Goal: Task Accomplishment & Management: Complete application form

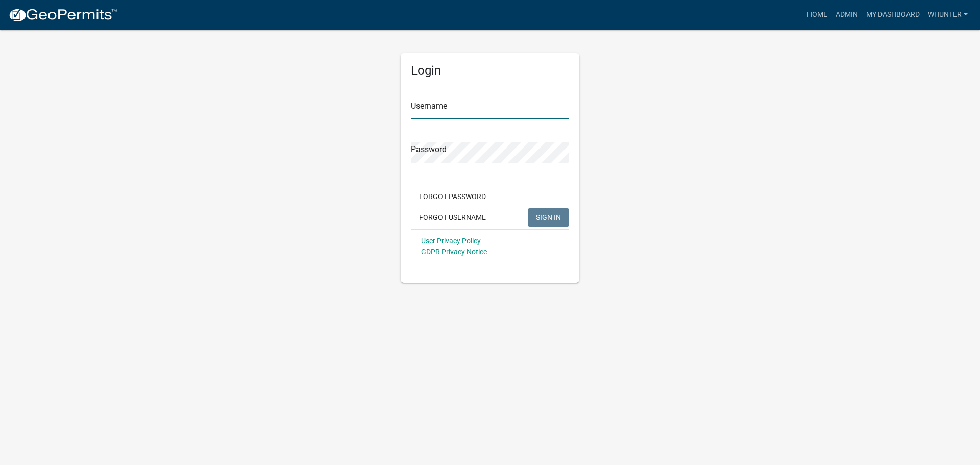
type input "whunter"
click at [563, 219] on button "SIGN IN" at bounding box center [548, 217] width 41 height 18
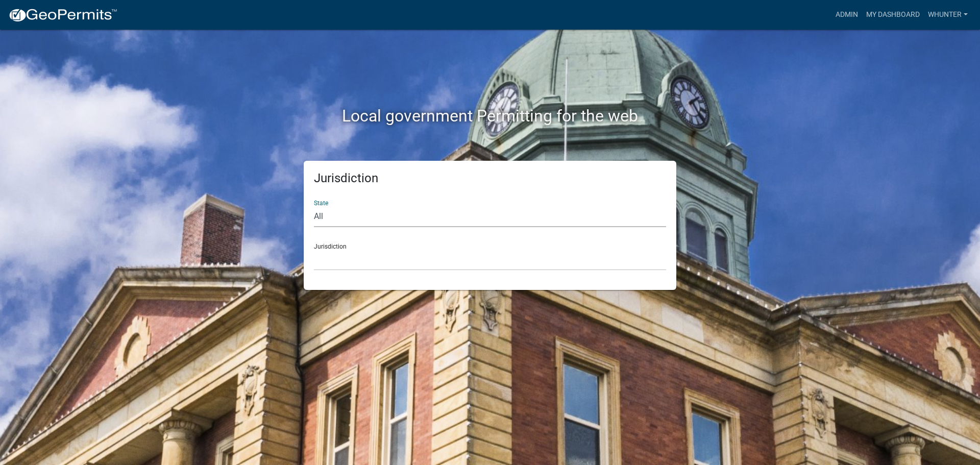
click at [431, 209] on select "All [US_STATE] [US_STATE] [US_STATE] [US_STATE] [US_STATE] [US_STATE] [US_STATE…" at bounding box center [490, 216] width 352 height 21
select select "[US_STATE]"
click at [314, 206] on select "All [US_STATE] [US_STATE] [US_STATE] [US_STATE] [US_STATE] [US_STATE] [US_STATE…" at bounding box center [490, 216] width 352 height 21
click at [423, 271] on div "Jurisdiction State All [US_STATE] [US_STATE] [US_STATE] [US_STATE] [US_STATE] […" at bounding box center [490, 225] width 372 height 129
click at [426, 258] on select "[GEOGRAPHIC_DATA], [US_STATE][PERSON_NAME][GEOGRAPHIC_DATA], [US_STATE][PERSON_…" at bounding box center [490, 260] width 352 height 21
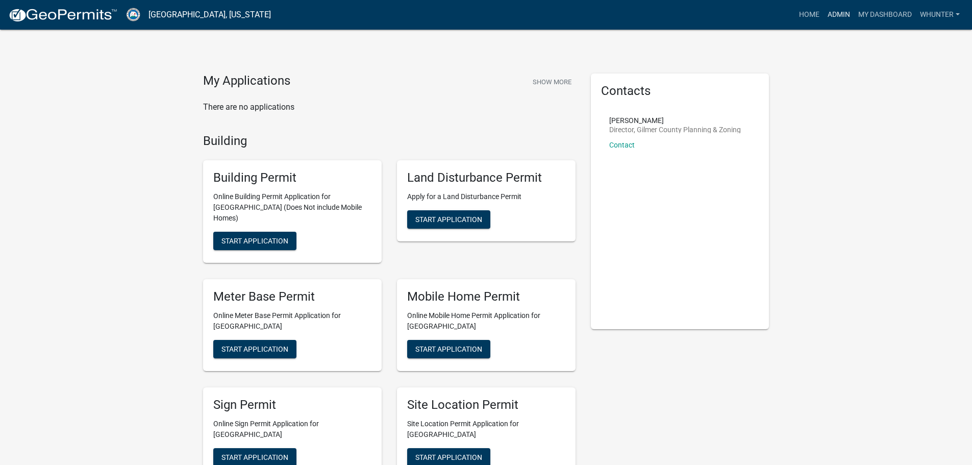
click at [837, 22] on link "Admin" at bounding box center [839, 14] width 31 height 19
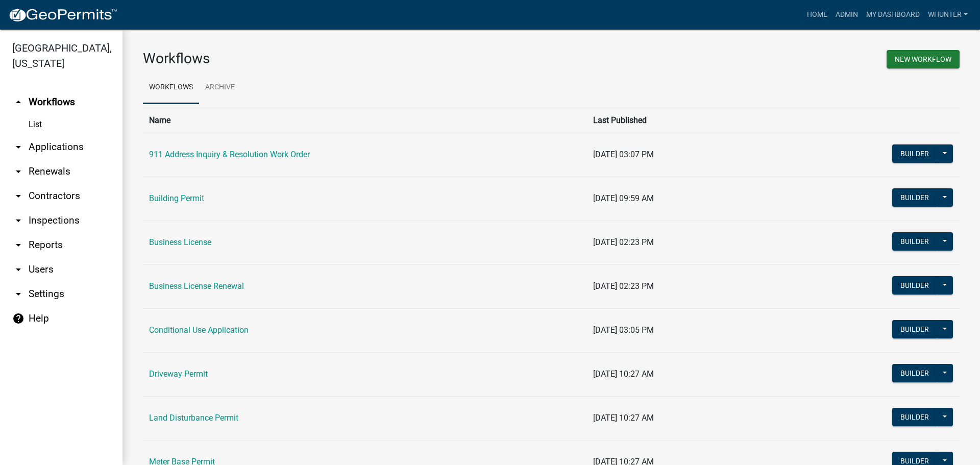
click at [45, 150] on link "arrow_drop_down Applications" at bounding box center [61, 147] width 122 height 24
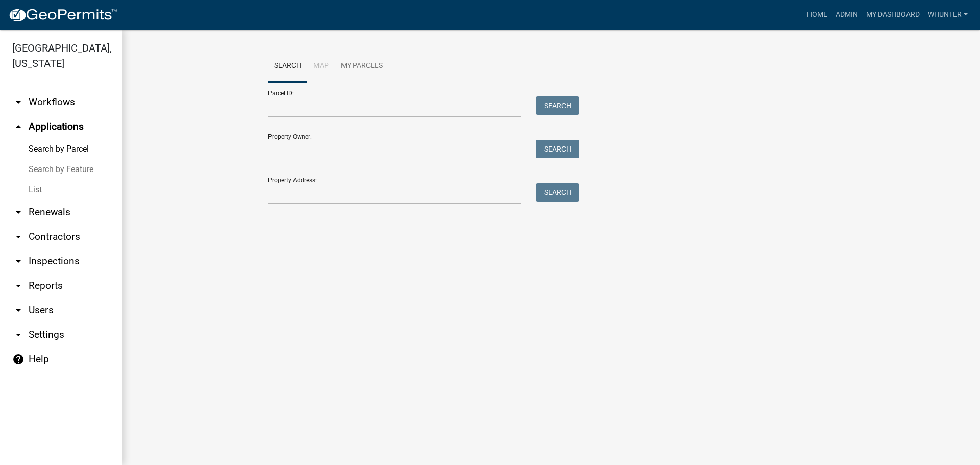
click at [58, 183] on link "List" at bounding box center [61, 190] width 122 height 20
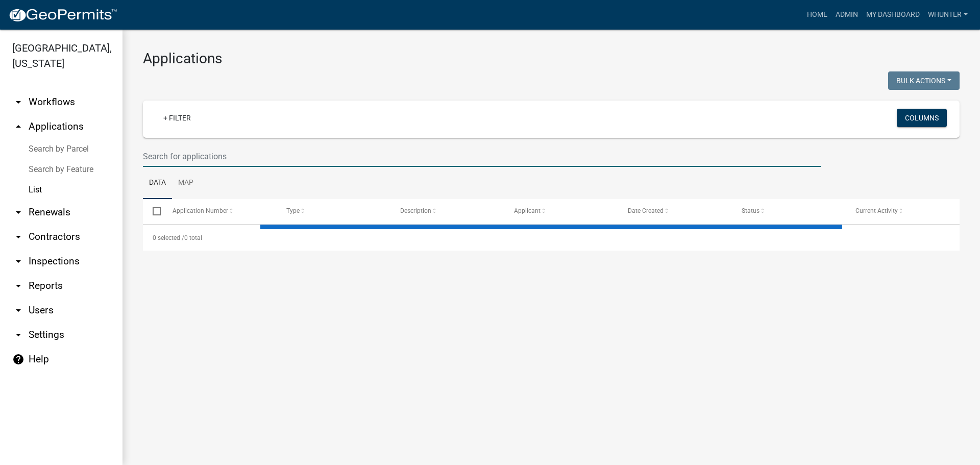
click at [260, 152] on input "text" at bounding box center [482, 156] width 678 height 21
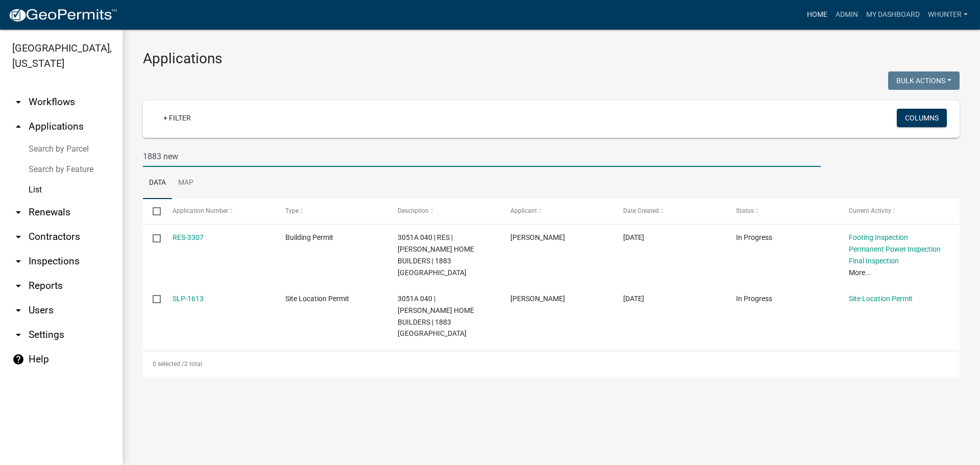
type input "1883 new"
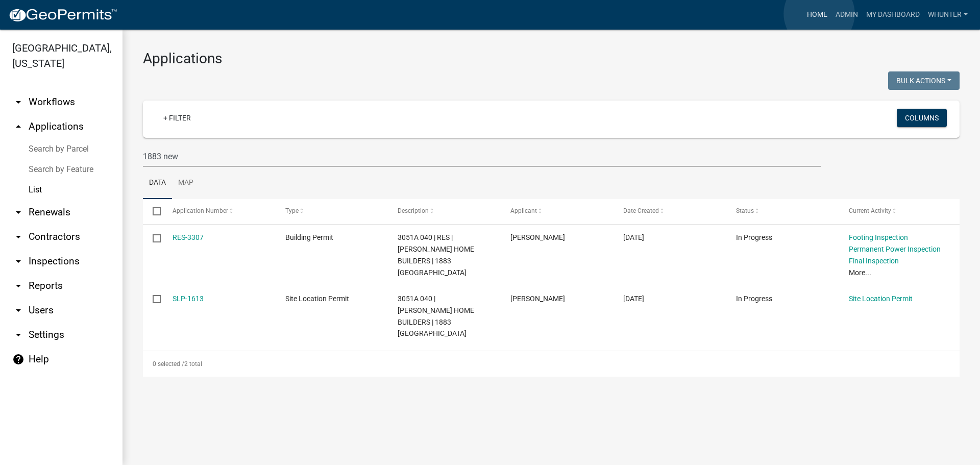
click at [819, 14] on link "Home" at bounding box center [817, 14] width 29 height 19
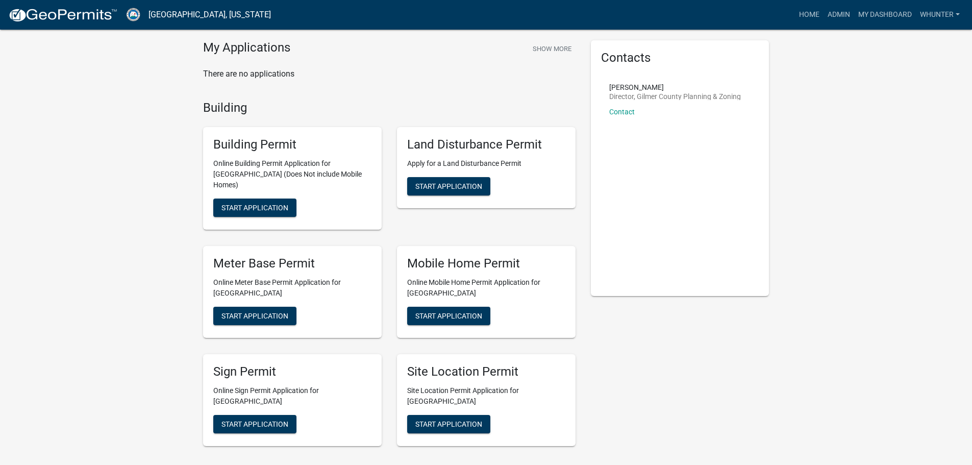
scroll to position [51, 0]
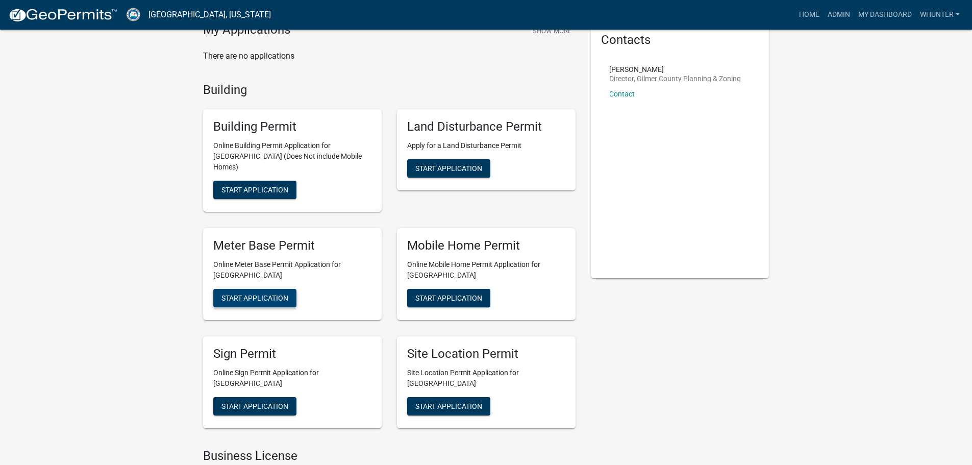
click at [280, 293] on span "Start Application" at bounding box center [254, 297] width 67 height 8
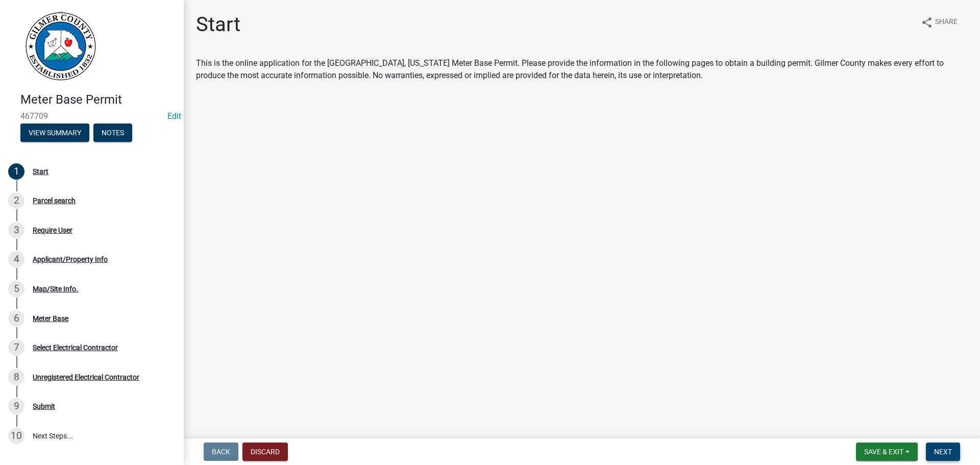
click at [944, 453] on span "Next" at bounding box center [943, 451] width 18 height 8
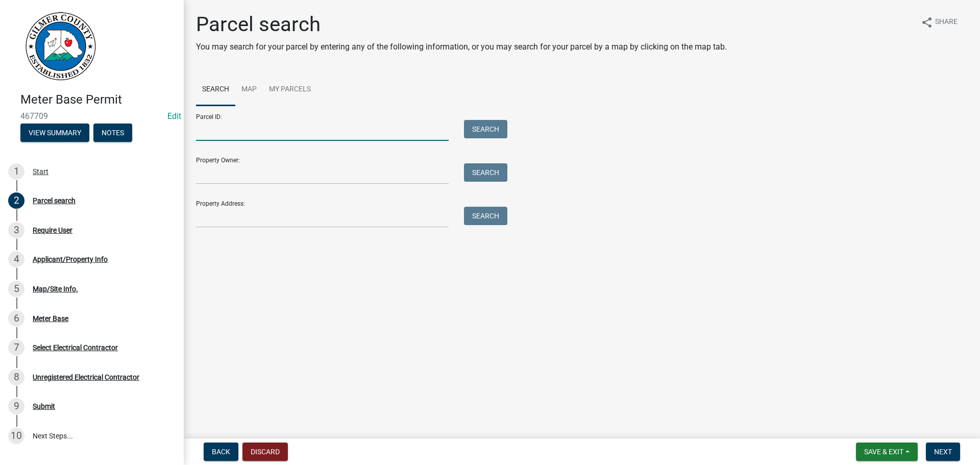
click at [225, 139] on input "Parcel ID:" at bounding box center [322, 130] width 253 height 21
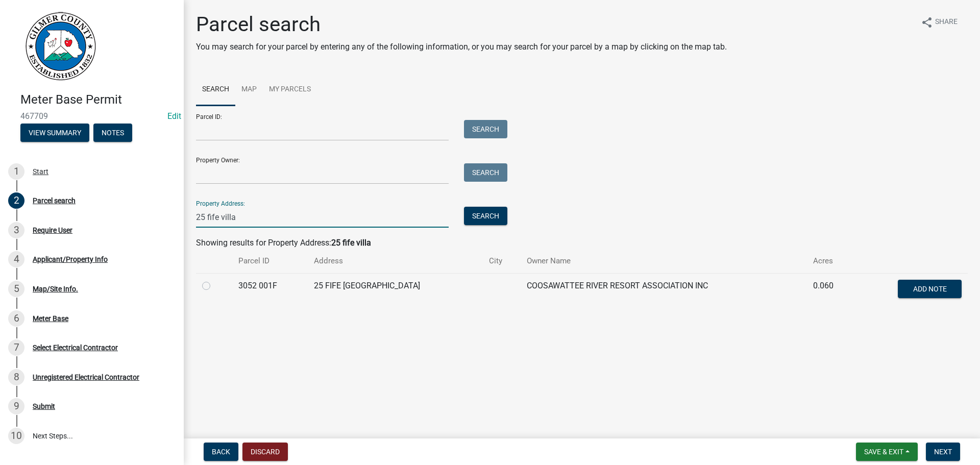
type input "25 fife villa"
click at [214, 280] on label at bounding box center [214, 280] width 0 height 0
click at [214, 285] on 001F "radio" at bounding box center [217, 283] width 7 height 7
radio 001F "true"
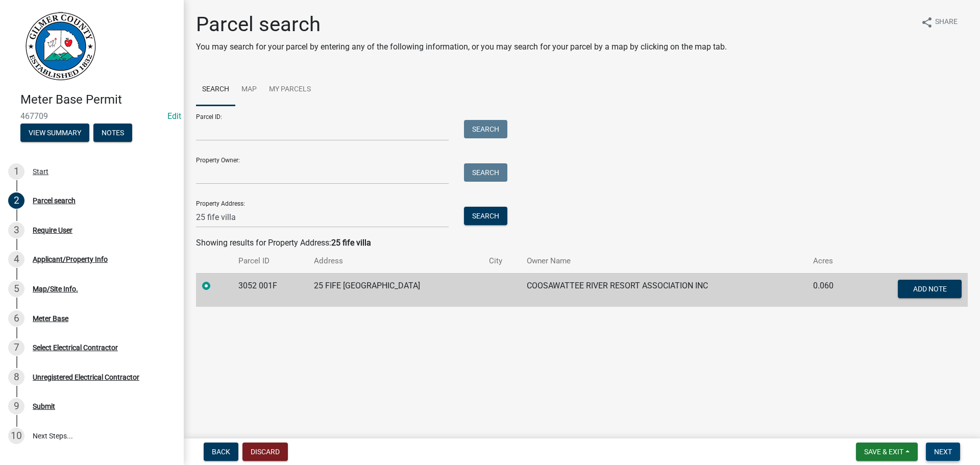
click at [949, 455] on span "Next" at bounding box center [943, 451] width 18 height 8
click at [946, 457] on button "Next" at bounding box center [943, 451] width 34 height 18
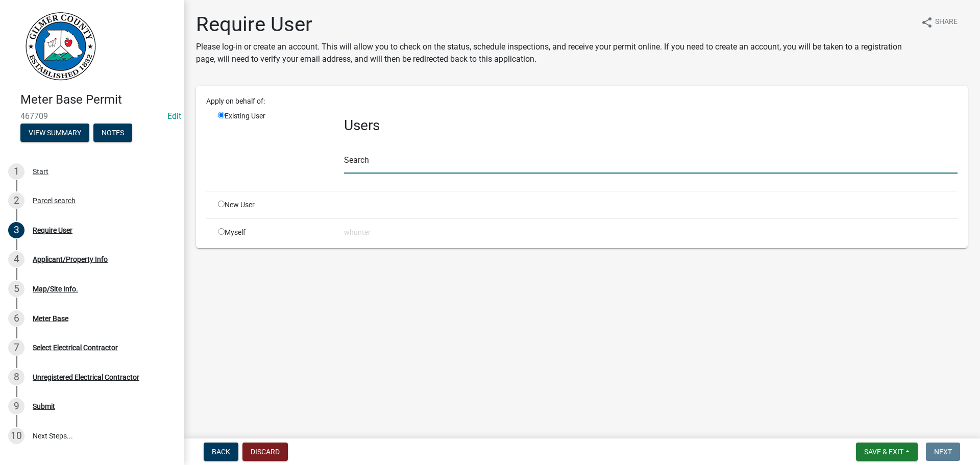
click at [436, 155] on input "text" at bounding box center [650, 163] width 613 height 21
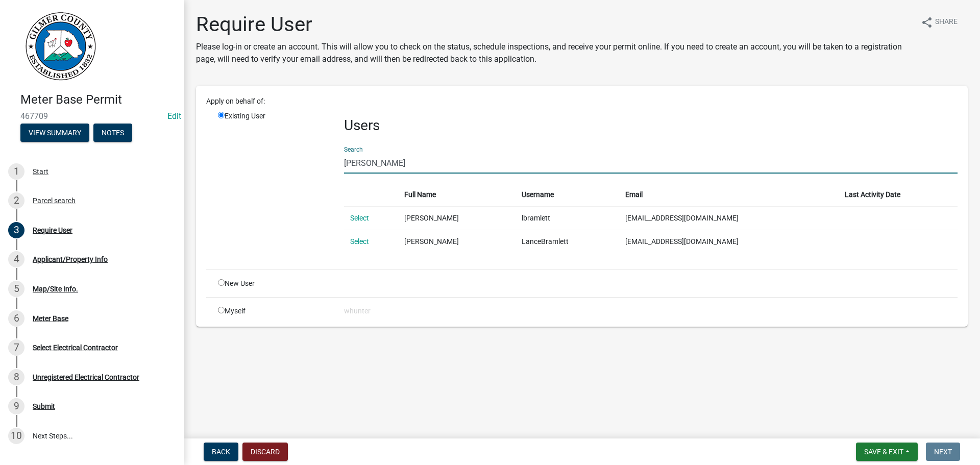
type input "[PERSON_NAME]"
click at [369, 219] on td "Select" at bounding box center [371, 217] width 55 height 23
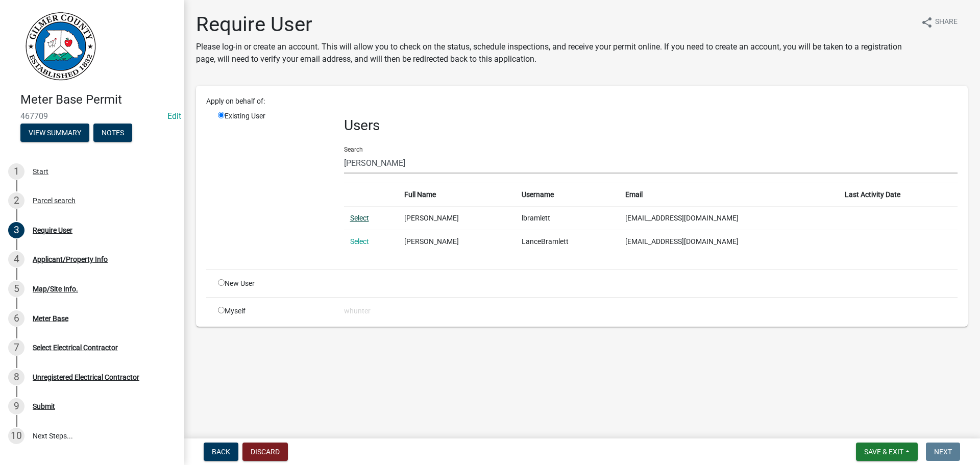
click at [354, 217] on link "Select" at bounding box center [359, 218] width 19 height 8
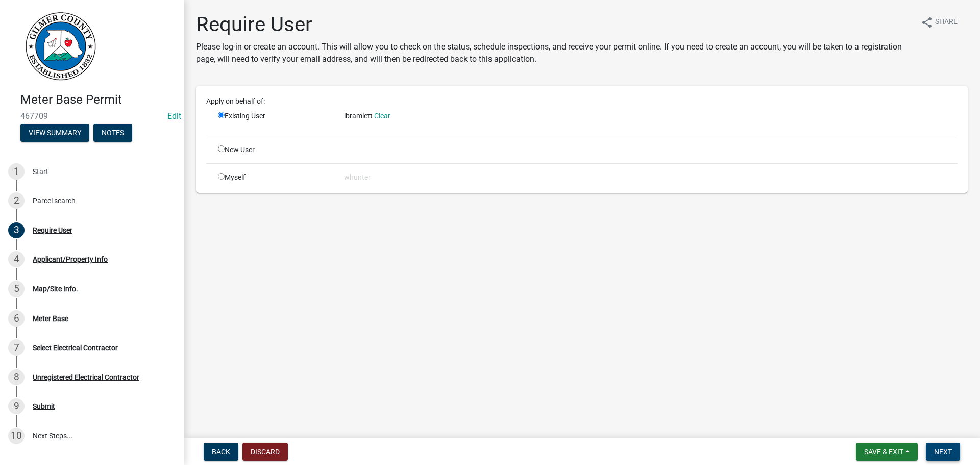
click at [942, 448] on span "Next" at bounding box center [943, 451] width 18 height 8
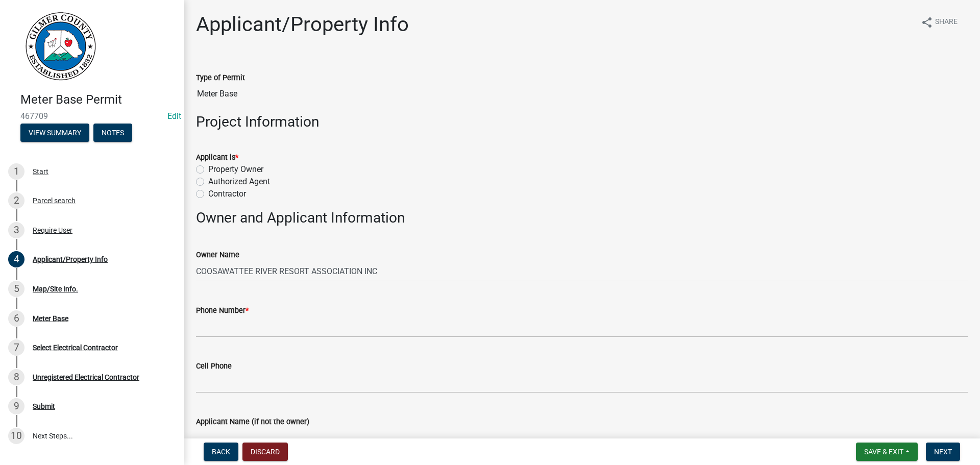
click at [229, 194] on label "Contractor" at bounding box center [227, 194] width 38 height 12
click at [215, 194] on input "Contractor" at bounding box center [211, 191] width 7 height 7
radio input "true"
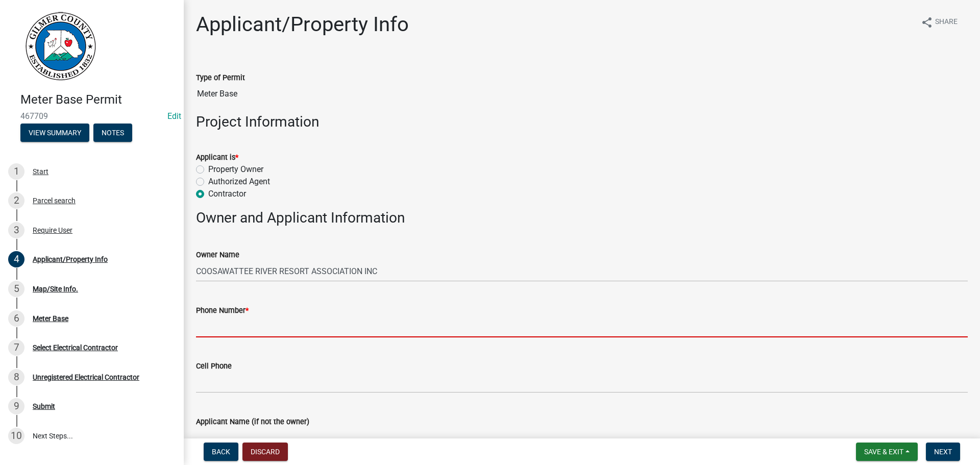
click at [319, 335] on input "Phone Number *" at bounding box center [581, 326] width 771 height 21
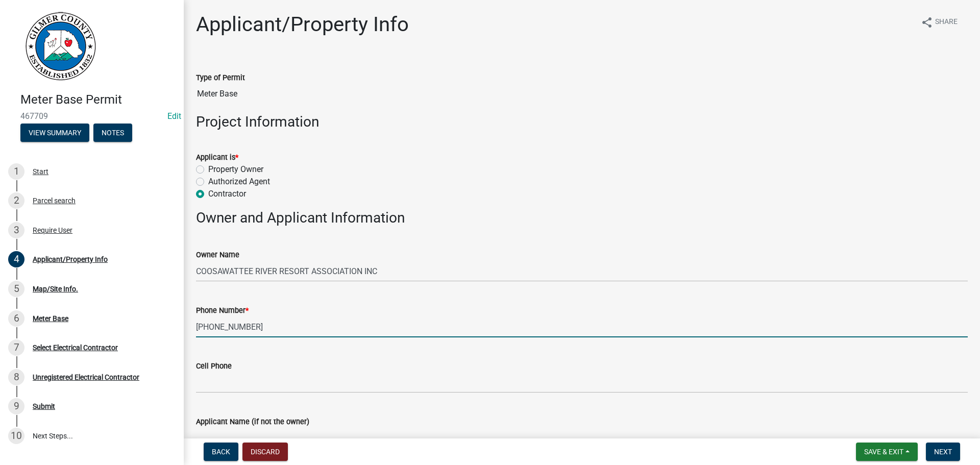
type input "[PHONE_NUMBER]"
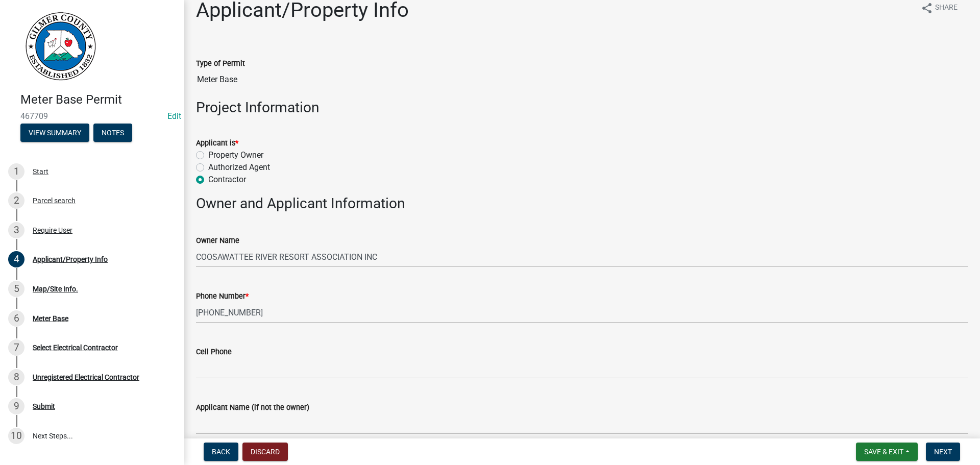
scroll to position [277, 0]
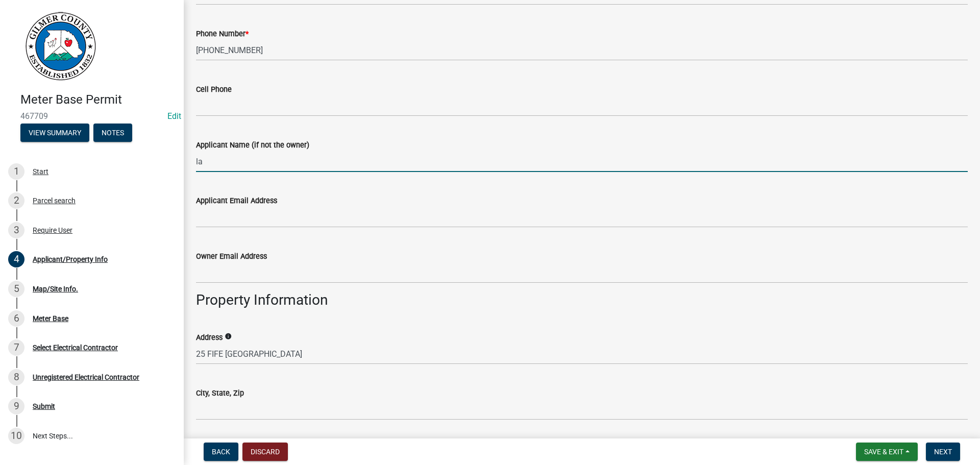
type input "l"
type input "[PERSON_NAME]"
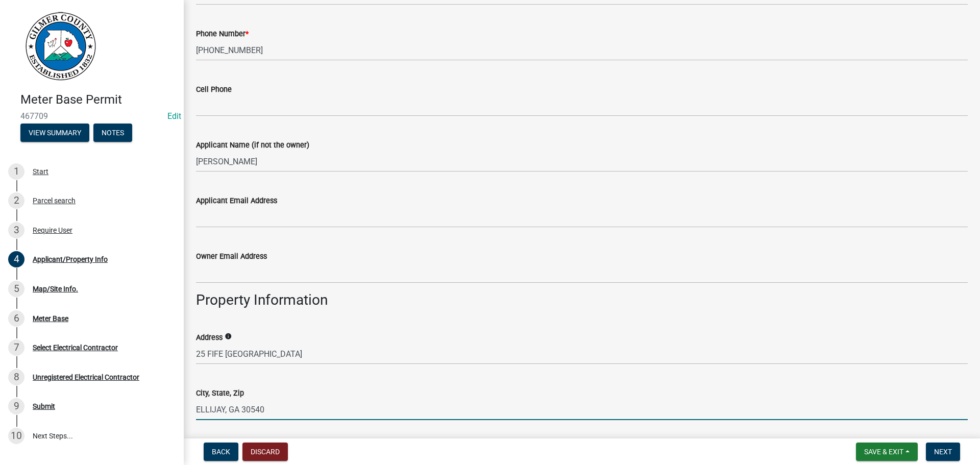
type input "ELLIJAY, GA 30540"
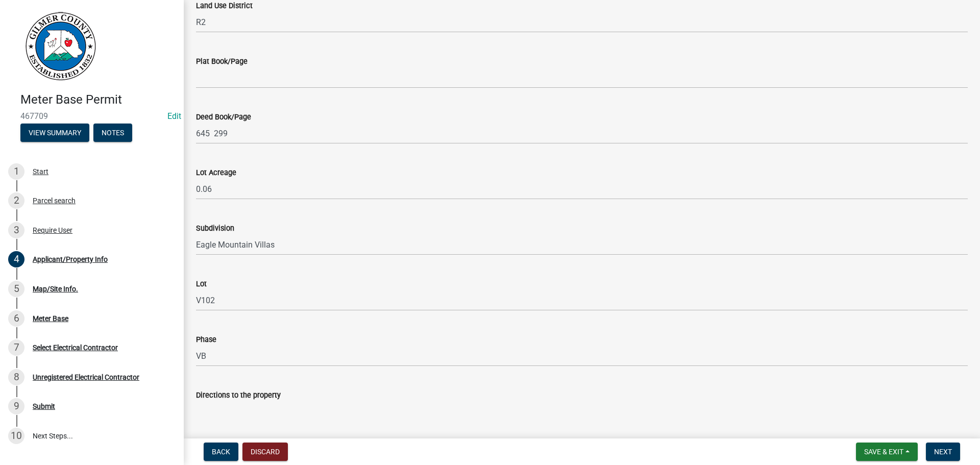
scroll to position [893, 0]
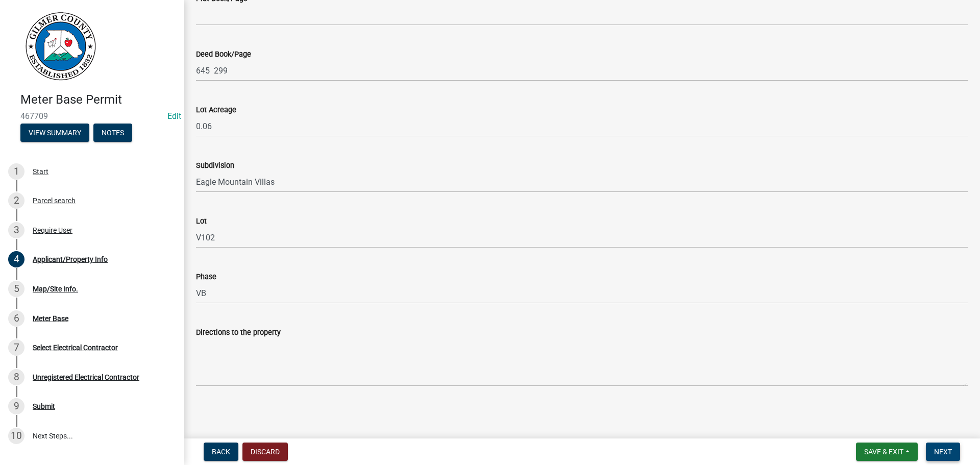
click at [945, 457] on button "Next" at bounding box center [943, 451] width 34 height 18
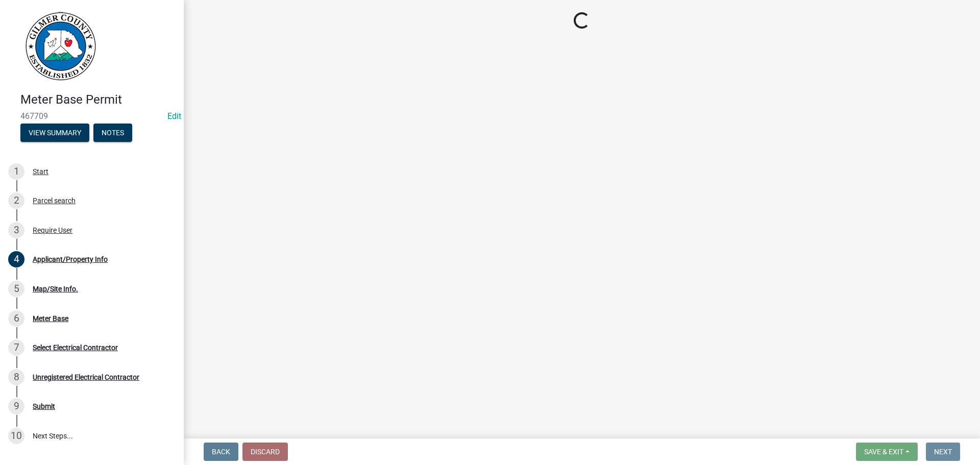
scroll to position [0, 0]
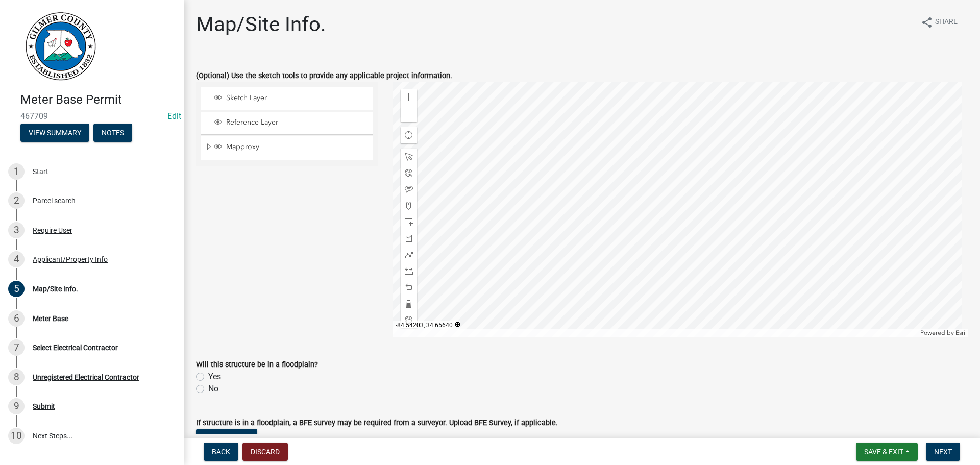
click at [211, 389] on label "No" at bounding box center [213, 389] width 10 height 12
click at [211, 389] on input "No" at bounding box center [211, 386] width 7 height 7
radio input "true"
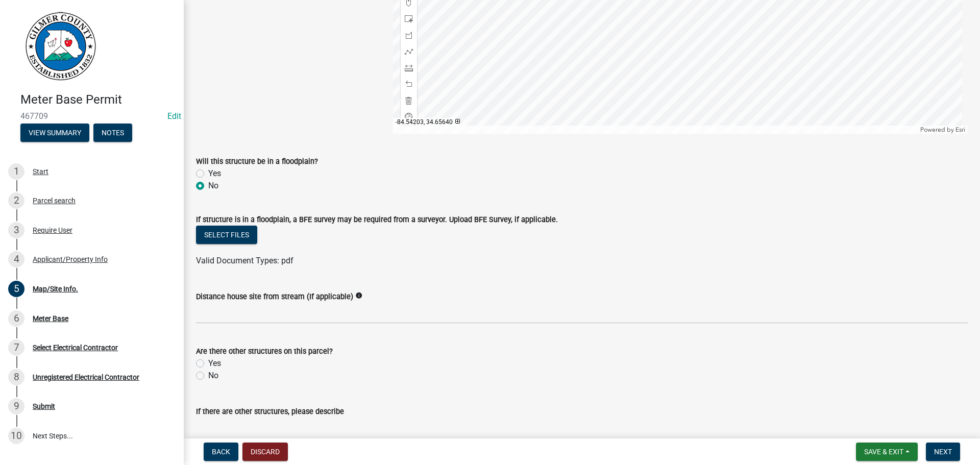
scroll to position [204, 0]
click at [222, 379] on div "No" at bounding box center [581, 374] width 771 height 12
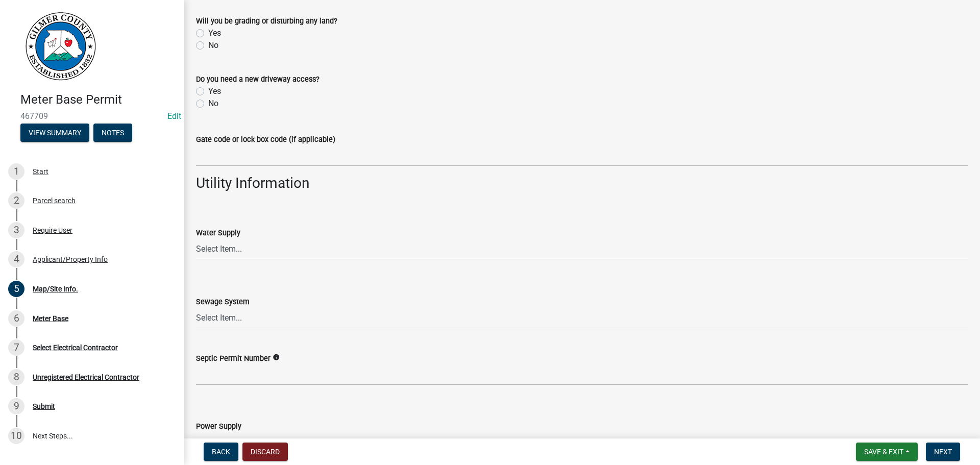
scroll to position [765, 0]
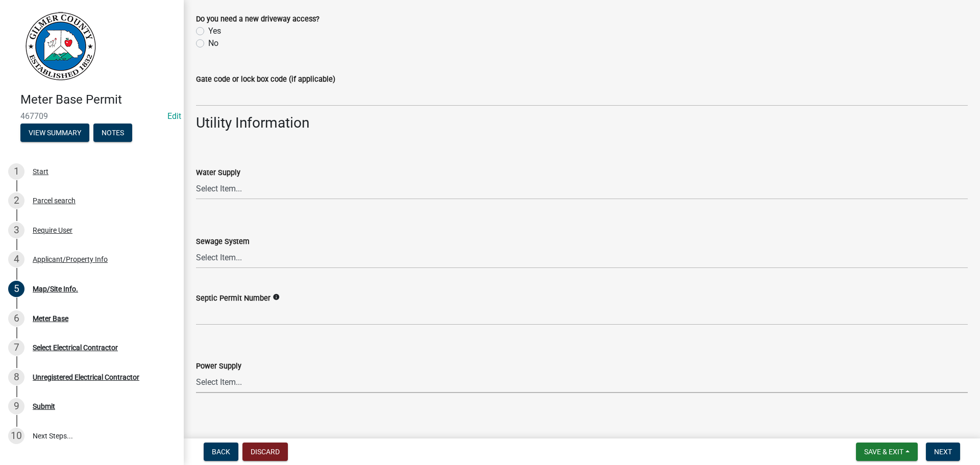
click at [300, 388] on select "Select Item... Amicalola EMC [GEOGRAPHIC_DATA] EMC Tri-State Power [US_STATE] P…" at bounding box center [581, 382] width 771 height 21
click at [196, 372] on select "Select Item... Amicalola EMC [GEOGRAPHIC_DATA] EMC Tri-State Power [US_STATE] P…" at bounding box center [581, 382] width 771 height 21
select select "c53c881c-384b-498d-8db1-c5ad9b2cb057"
click at [937, 454] on span "Next" at bounding box center [943, 451] width 18 height 8
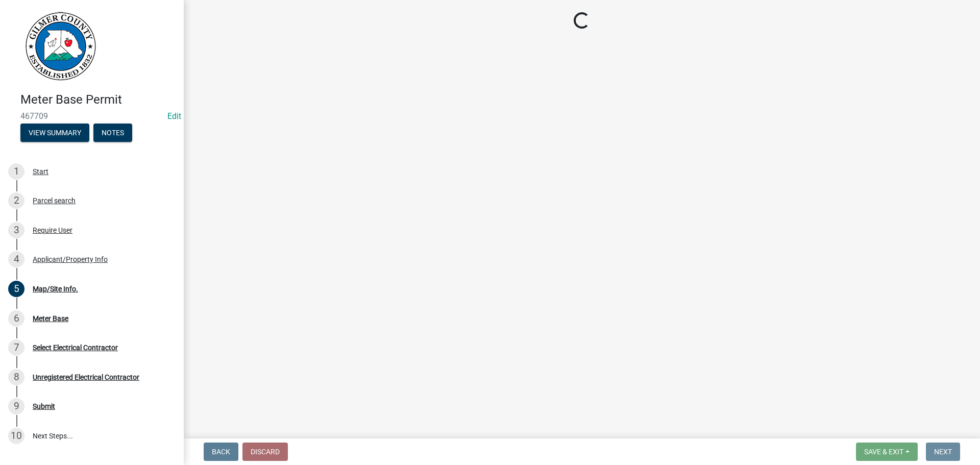
scroll to position [0, 0]
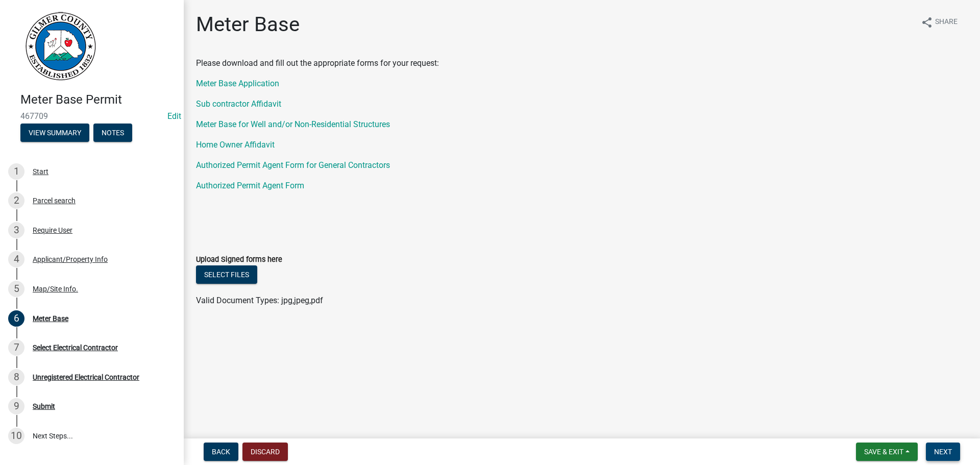
click at [937, 456] on span "Next" at bounding box center [943, 451] width 18 height 8
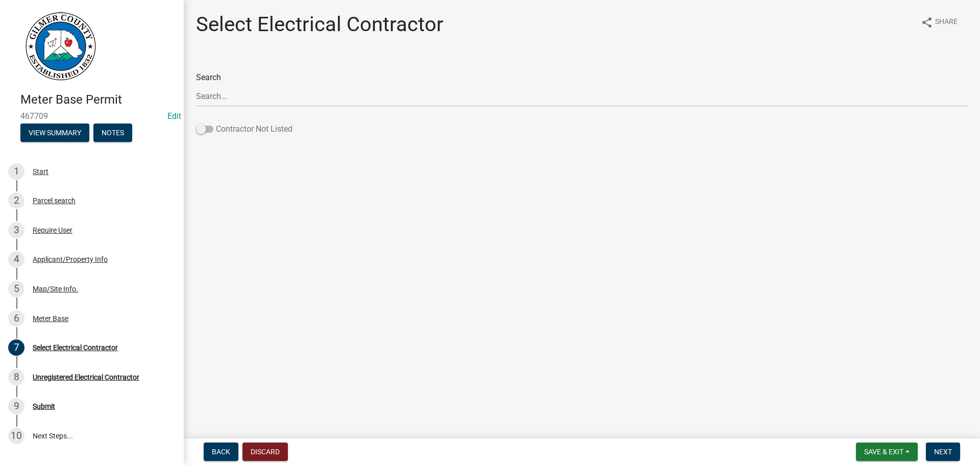
click at [263, 130] on label "Contractor Not Listed" at bounding box center [244, 129] width 96 height 12
click at [216, 123] on input "Contractor Not Listed" at bounding box center [216, 123] width 0 height 0
click at [952, 449] on span "Next" at bounding box center [943, 451] width 18 height 8
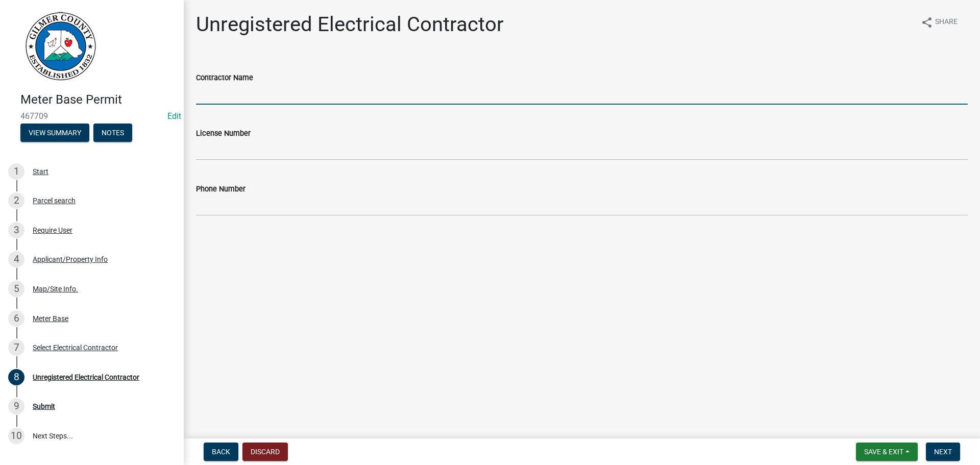
click at [398, 103] on input "Contractor Name" at bounding box center [581, 94] width 771 height 21
type input "L"
type input "[PERSON_NAME] ELECTRIC"
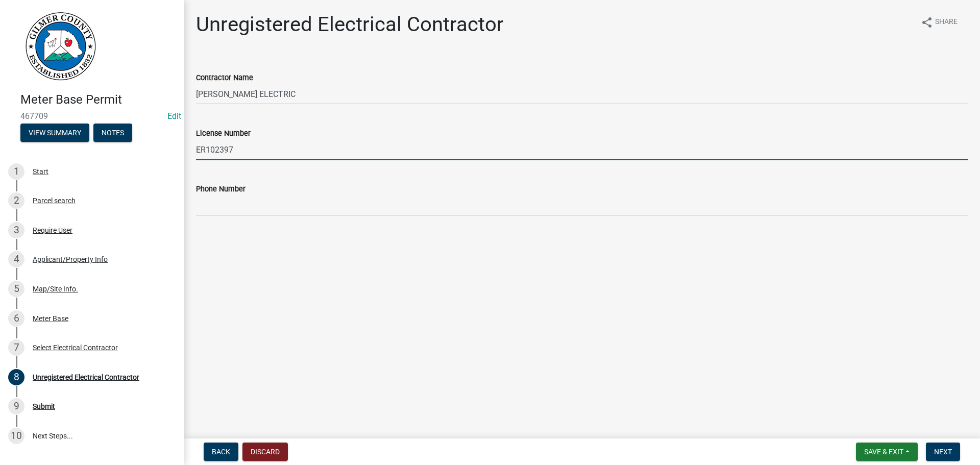
type input "ER102397"
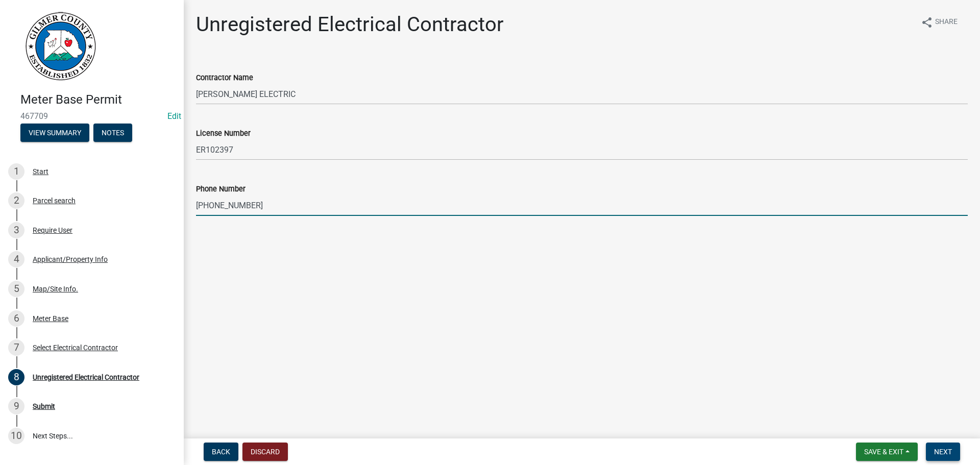
type input "[PHONE_NUMBER]"
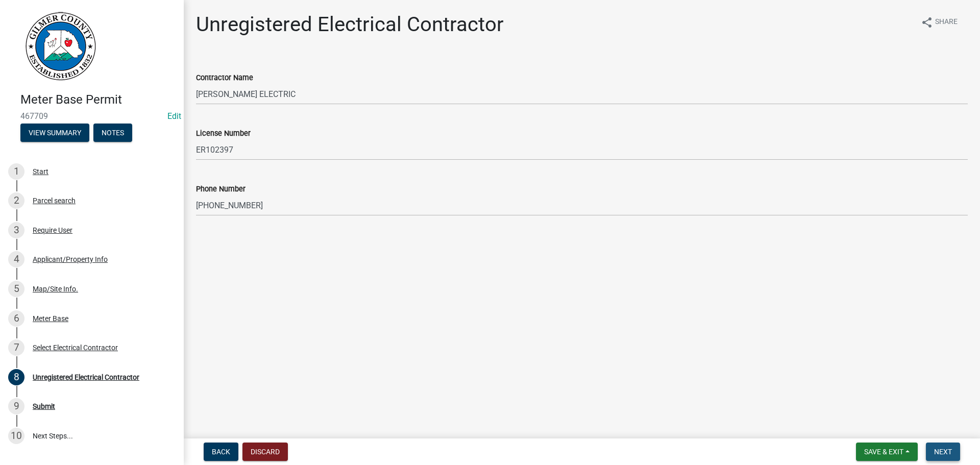
click at [937, 450] on span "Next" at bounding box center [943, 451] width 18 height 8
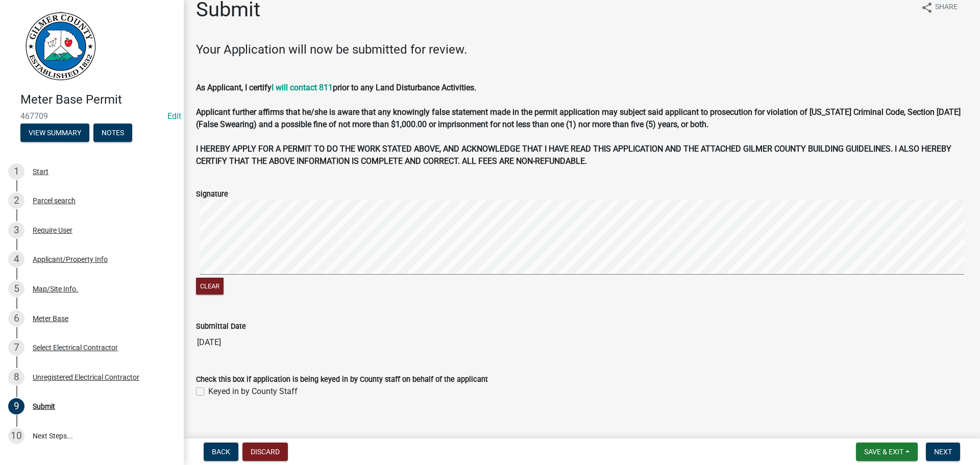
scroll to position [27, 0]
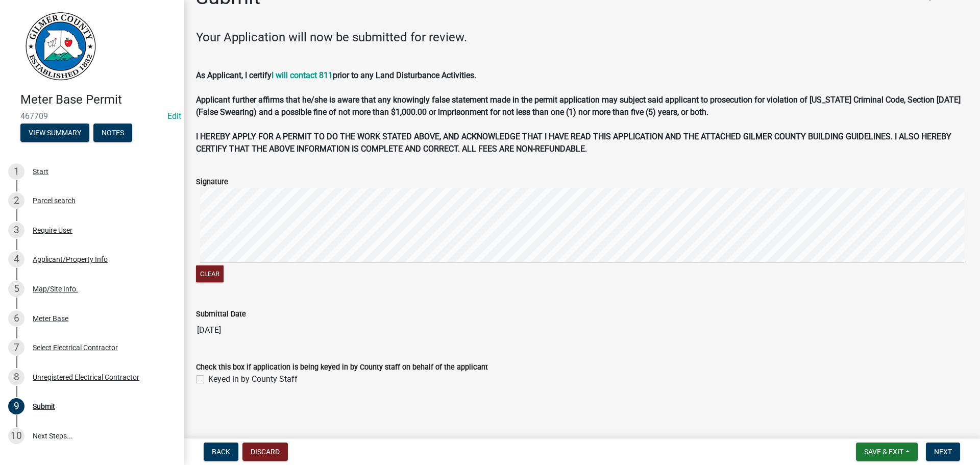
click at [233, 380] on label "Keyed in by County Staff" at bounding box center [252, 379] width 89 height 12
click at [215, 380] on input "Keyed in by County Staff" at bounding box center [211, 376] width 7 height 7
checkbox input "true"
click at [943, 451] on span "Next" at bounding box center [943, 451] width 18 height 8
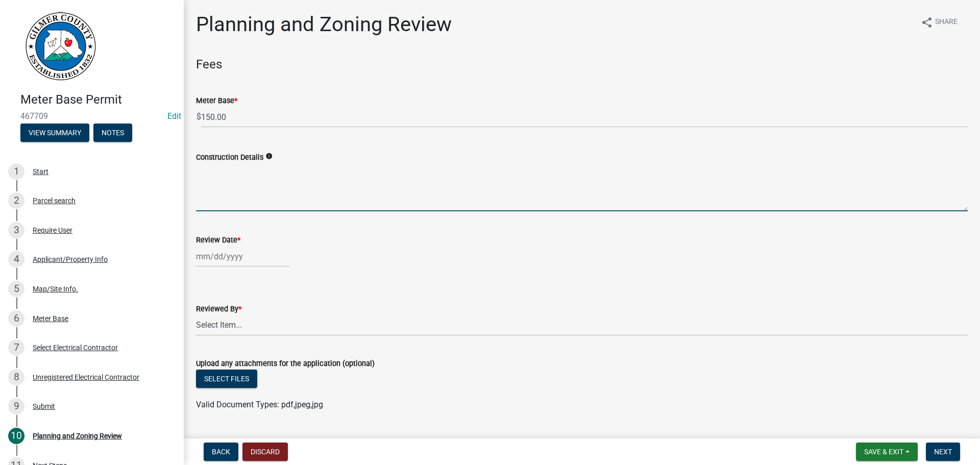
drag, startPoint x: 246, startPoint y: 200, endPoint x: 252, endPoint y: 200, distance: 5.6
click at [252, 200] on textarea "Construction Details" at bounding box center [581, 187] width 771 height 48
select select "8"
select select "2025"
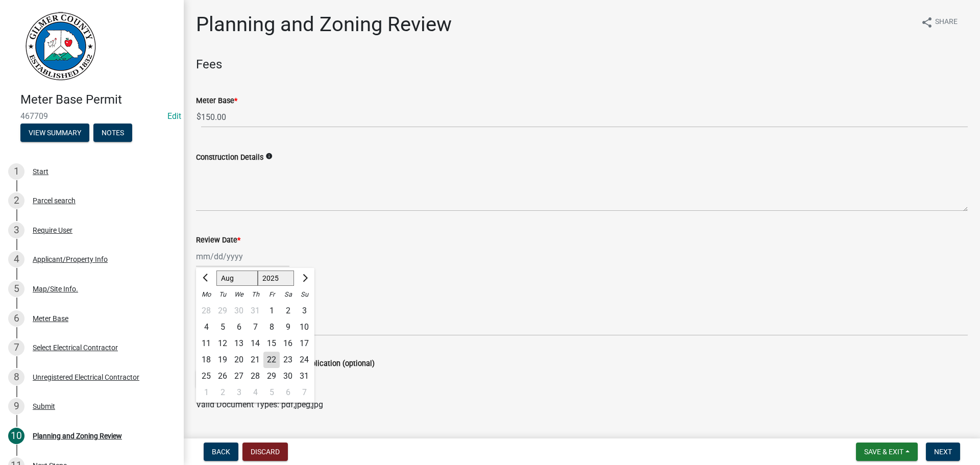
click at [237, 256] on div "[PERSON_NAME] Feb Mar Apr [PERSON_NAME][DATE] Oct Nov [DATE] 1526 1527 1528 152…" at bounding box center [242, 256] width 93 height 21
click at [272, 356] on div "22" at bounding box center [271, 360] width 16 height 16
type input "[DATE]"
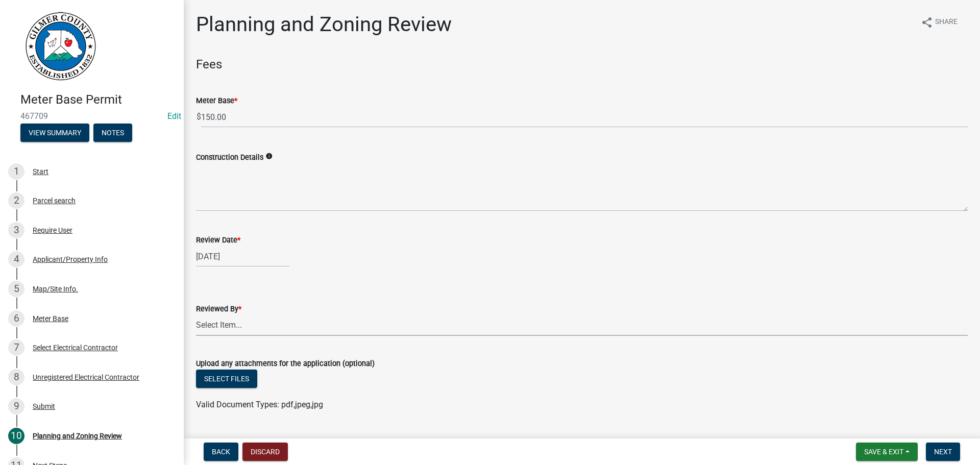
click at [238, 331] on select "Select Item... [PERSON_NAME] [PERSON_NAME] [PERSON_NAME] [PERSON_NAME] [PERSON_…" at bounding box center [581, 325] width 771 height 21
click at [196, 315] on select "Select Item... [PERSON_NAME] [PERSON_NAME] [PERSON_NAME] [PERSON_NAME] [PERSON_…" at bounding box center [581, 325] width 771 height 21
select select "5ce200eb-feb1-496b-8127-7891293955f5"
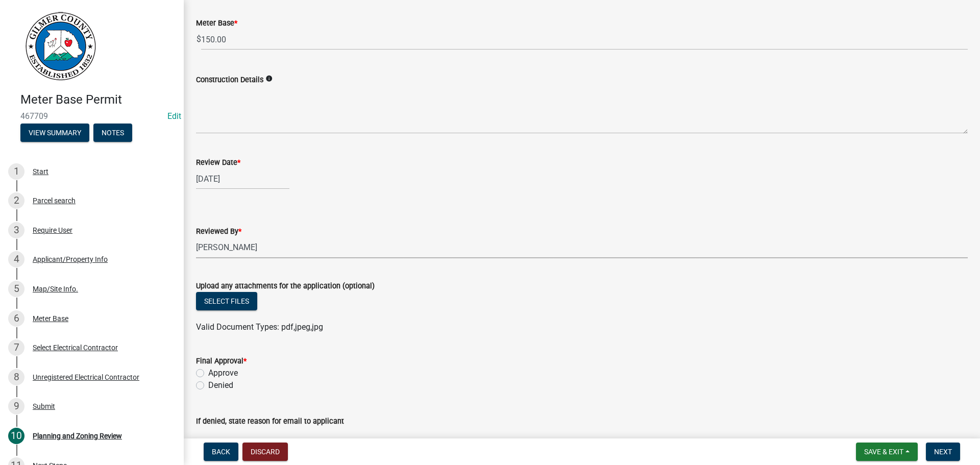
scroll to position [166, 0]
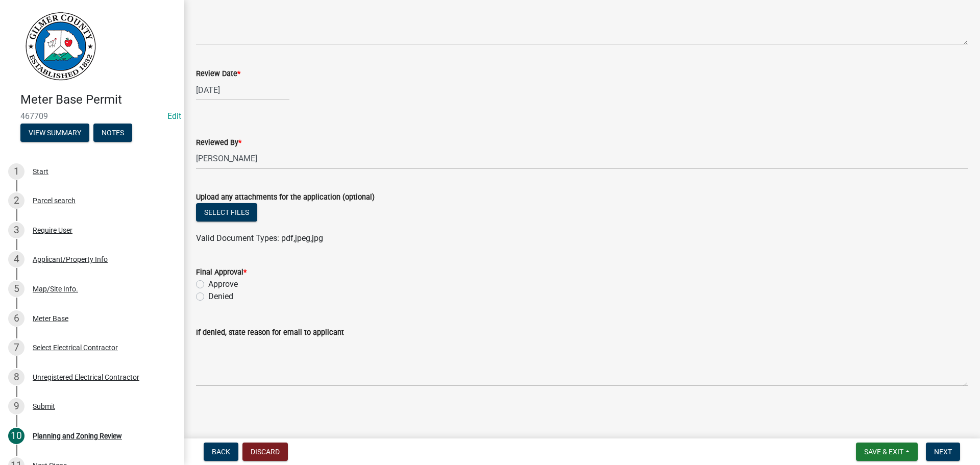
click at [231, 286] on label "Approve" at bounding box center [223, 284] width 30 height 12
click at [215, 285] on input "Approve" at bounding box center [211, 281] width 7 height 7
radio input "true"
click at [941, 450] on span "Next" at bounding box center [943, 451] width 18 height 8
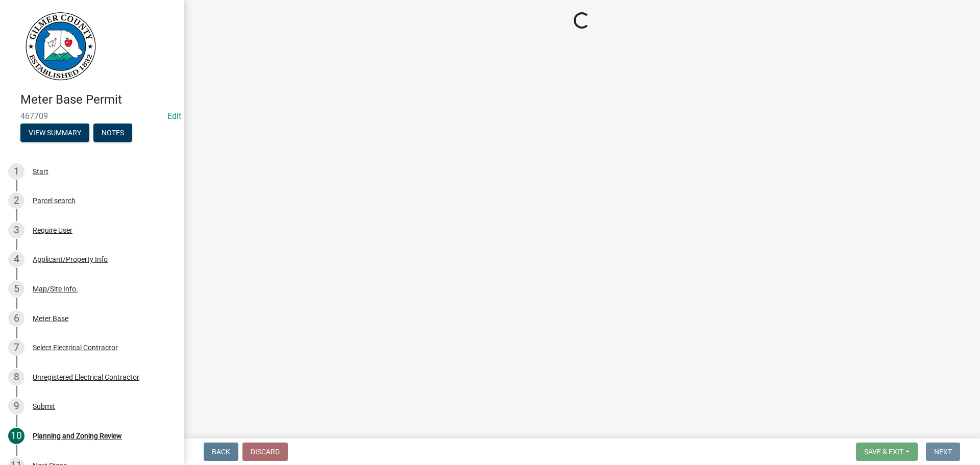
scroll to position [0, 0]
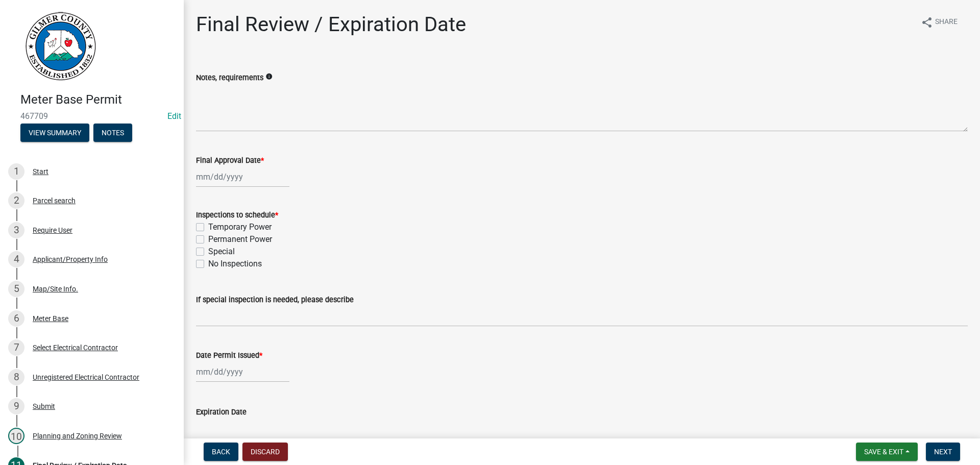
click at [227, 245] on label "Permanent Power" at bounding box center [240, 239] width 64 height 12
click at [215, 240] on input "Permanent Power" at bounding box center [211, 236] width 7 height 7
checkbox input "true"
checkbox input "false"
checkbox input "true"
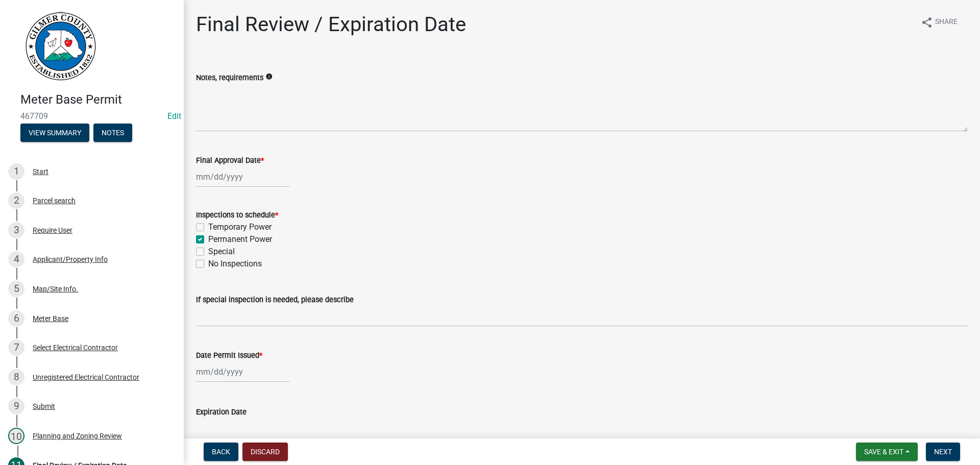
checkbox input "false"
click at [207, 160] on label "Final Approval Date *" at bounding box center [230, 160] width 68 height 7
click at [207, 166] on input "Final Approval Date *" at bounding box center [242, 176] width 93 height 21
select select "8"
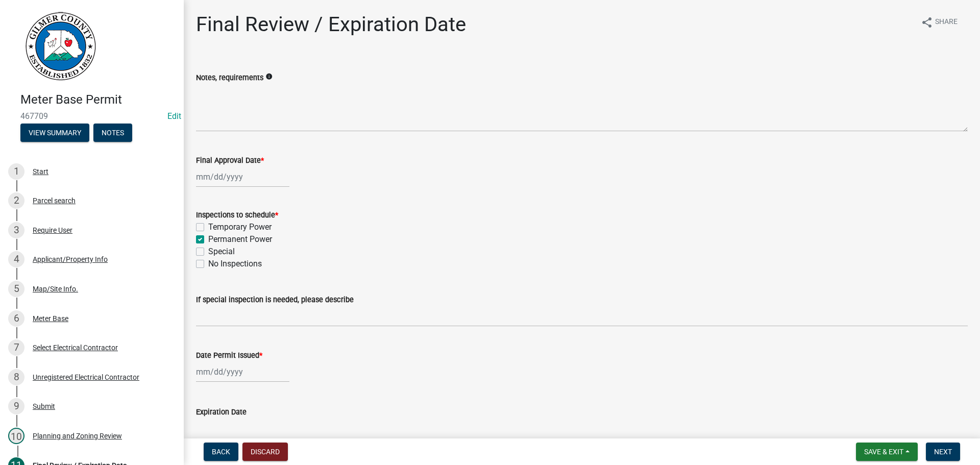
select select "2025"
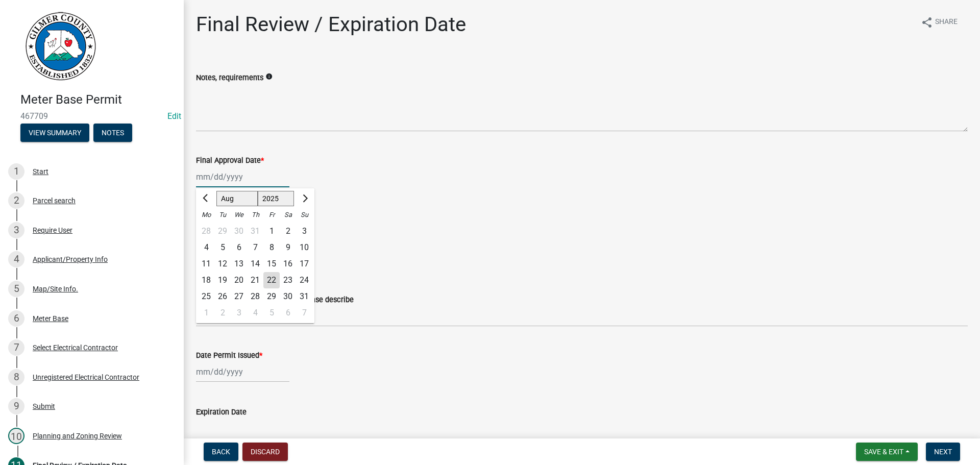
click at [219, 176] on input "Final Approval Date *" at bounding box center [242, 176] width 93 height 21
click at [276, 273] on div "22" at bounding box center [271, 280] width 16 height 16
type input "[DATE]"
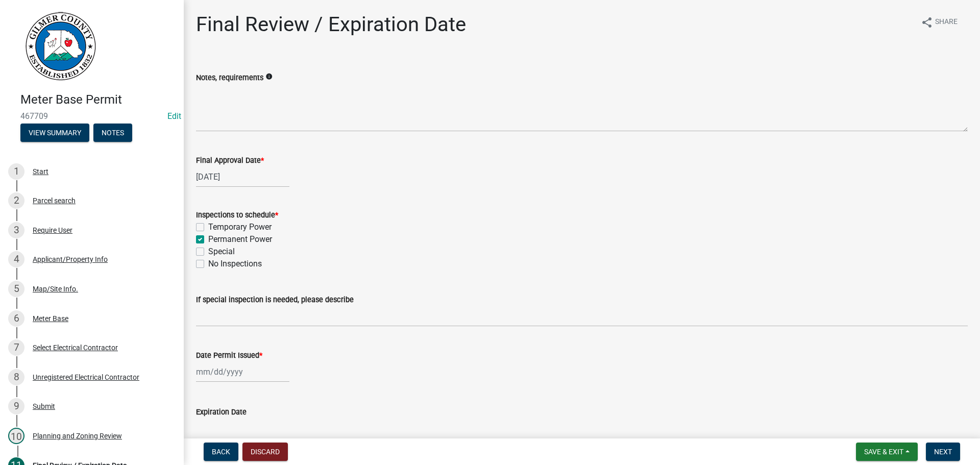
select select "8"
select select "2025"
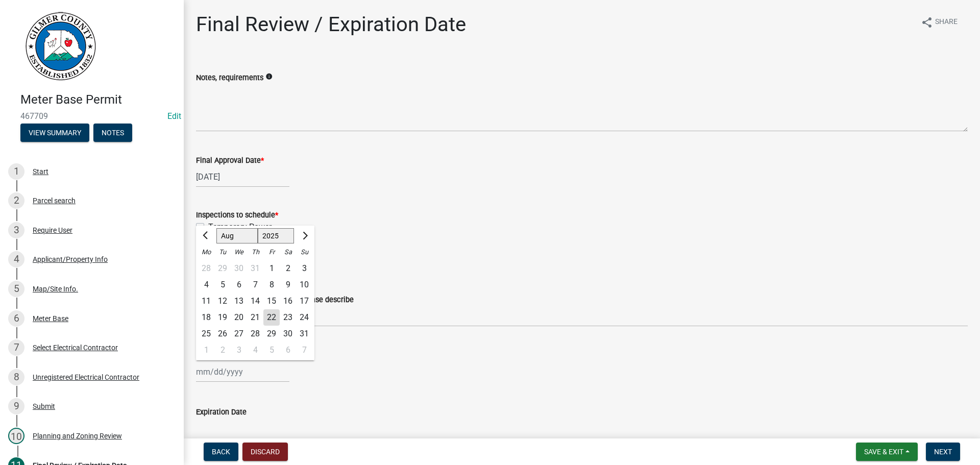
click at [243, 376] on div "[PERSON_NAME] Feb Mar Apr [PERSON_NAME][DATE] Oct Nov [DATE] 1526 1527 1528 152…" at bounding box center [242, 371] width 93 height 21
click at [267, 313] on div "22" at bounding box center [271, 317] width 16 height 16
type input "[DATE]"
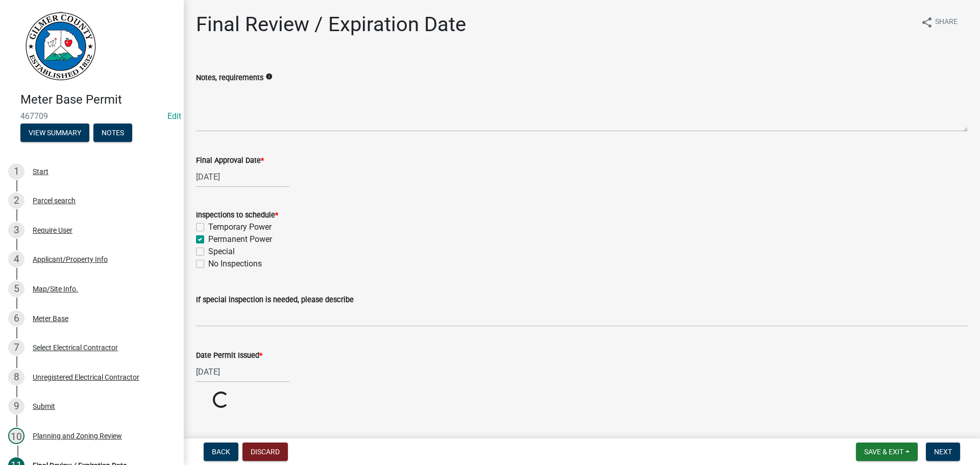
scroll to position [84, 0]
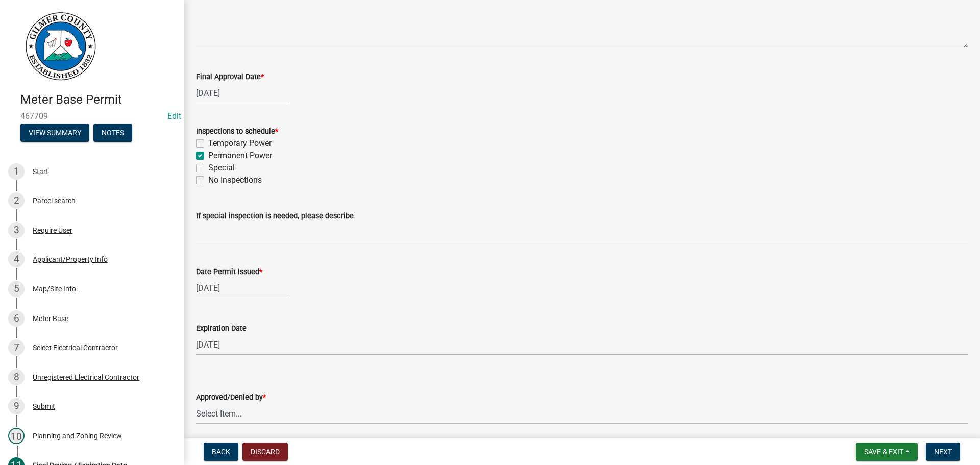
click at [224, 414] on select "Select Item... [PERSON_NAME] [PERSON_NAME] [PERSON_NAME] [PERSON_NAME] [PERSON_…" at bounding box center [581, 413] width 771 height 21
click at [196, 403] on select "Select Item... [PERSON_NAME] [PERSON_NAME] [PERSON_NAME] [PERSON_NAME] [PERSON_…" at bounding box center [581, 413] width 771 height 21
select select "5ce200eb-feb1-496b-8127-7891293955f5"
click at [942, 451] on span "Next" at bounding box center [943, 451] width 18 height 8
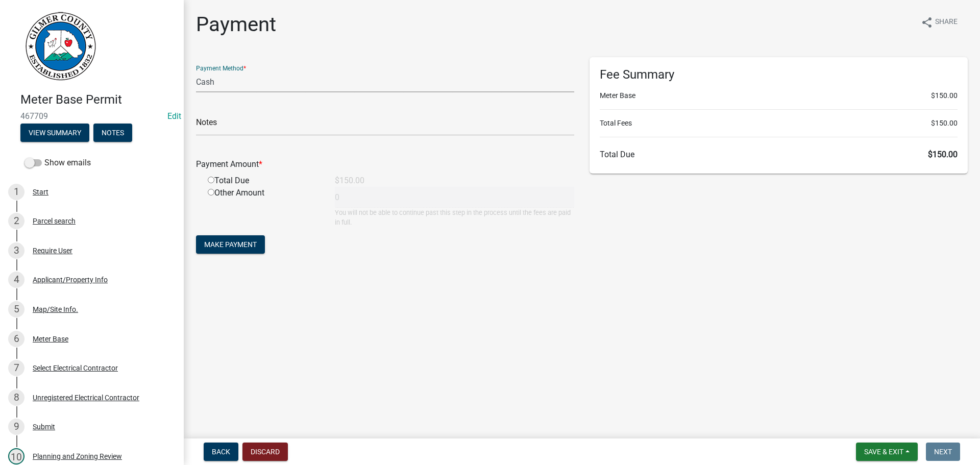
click at [280, 83] on select "Credit Card POS Check Cash" at bounding box center [385, 81] width 378 height 21
select select "1: 0"
click at [196, 71] on select "Credit Card POS Check Cash" at bounding box center [385, 81] width 378 height 21
click at [276, 120] on input "text" at bounding box center [385, 125] width 378 height 21
type input "1135"
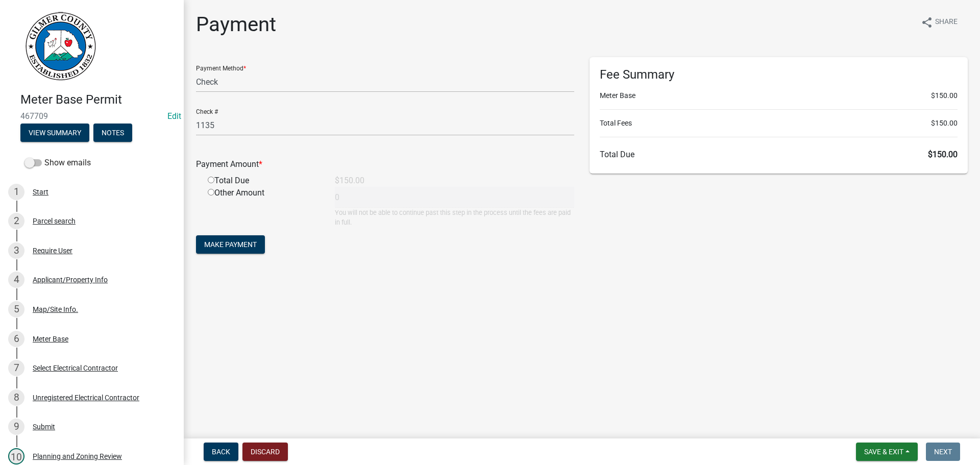
click at [208, 177] on input "radio" at bounding box center [211, 180] width 7 height 7
radio input "true"
type input "150"
click at [239, 240] on span "Make Payment" at bounding box center [230, 244] width 53 height 8
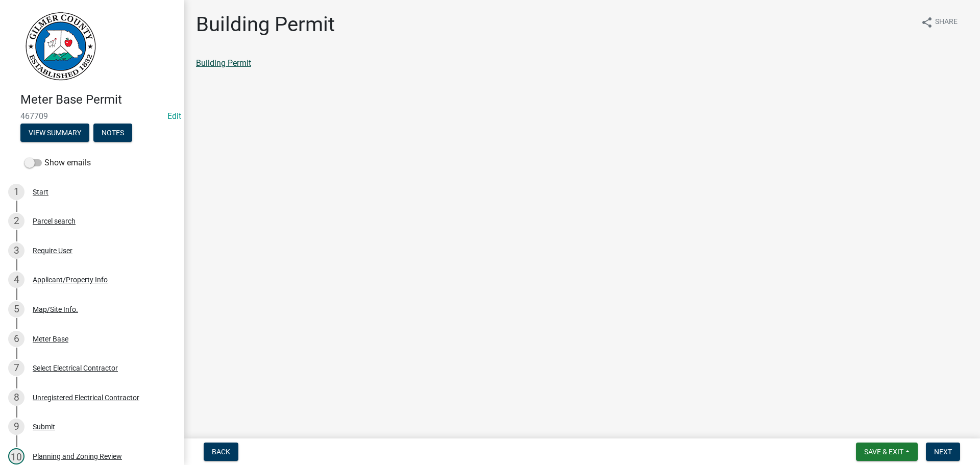
click at [224, 58] on link "Building Permit" at bounding box center [223, 63] width 55 height 10
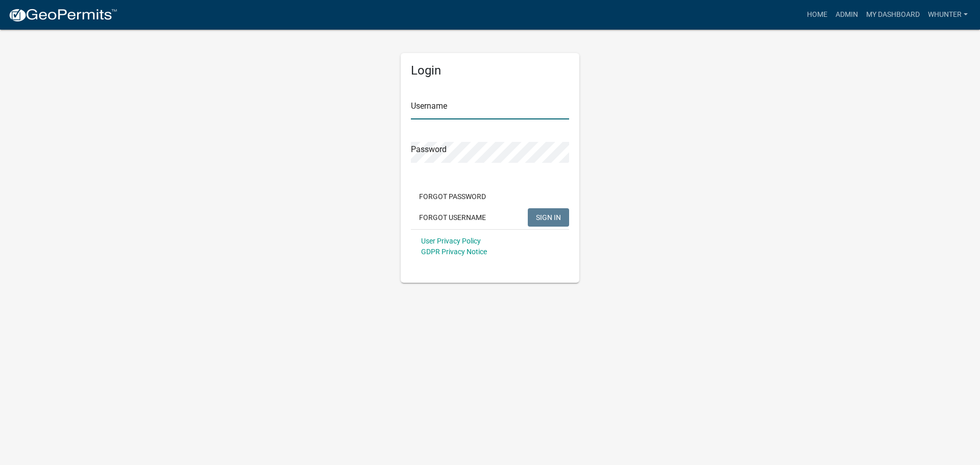
type input "whunter"
click at [543, 216] on span "SIGN IN" at bounding box center [548, 217] width 25 height 8
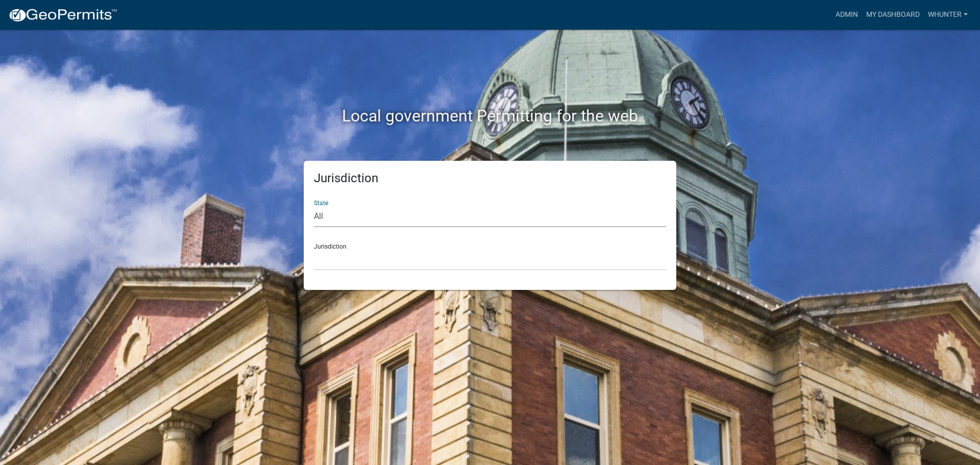
click at [398, 213] on select "All Colorado Georgia Indiana Iowa Kansas Minnesota Ohio South Carolina Wisconsin" at bounding box center [490, 216] width 352 height 21
select select "[US_STATE]"
click at [314, 206] on select "All [US_STATE] [US_STATE] [US_STATE] [US_STATE] [US_STATE] [US_STATE] [US_STATE…" at bounding box center [490, 216] width 352 height 21
click at [401, 267] on select "[GEOGRAPHIC_DATA], [US_STATE][PERSON_NAME][GEOGRAPHIC_DATA], [US_STATE][PERSON_…" at bounding box center [490, 260] width 352 height 21
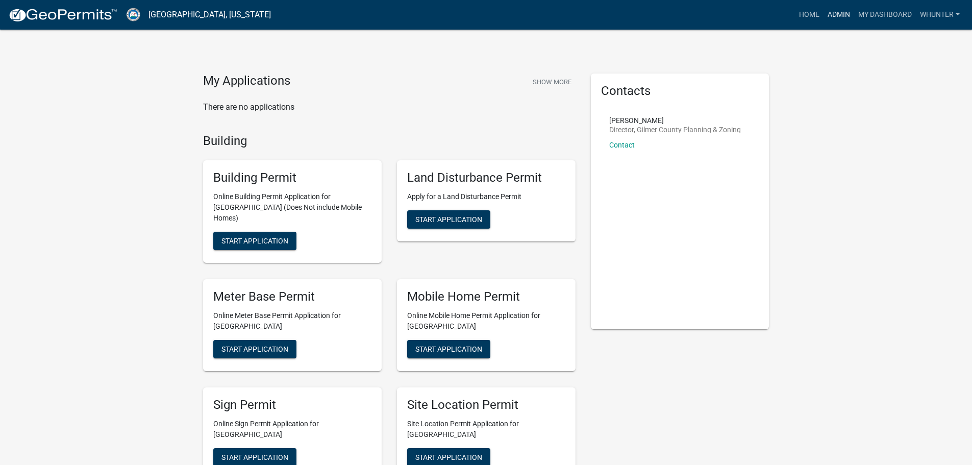
click at [838, 17] on link "Admin" at bounding box center [839, 14] width 31 height 19
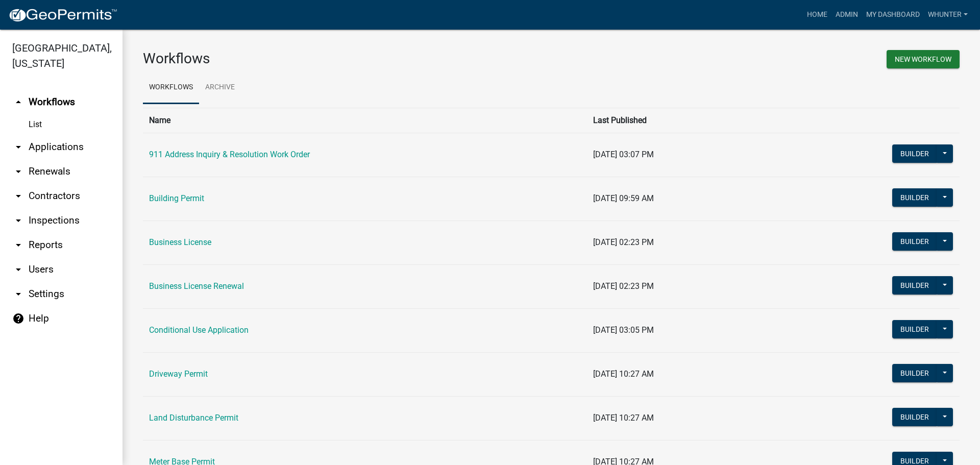
click at [69, 172] on link "arrow_drop_down Renewals" at bounding box center [61, 171] width 122 height 24
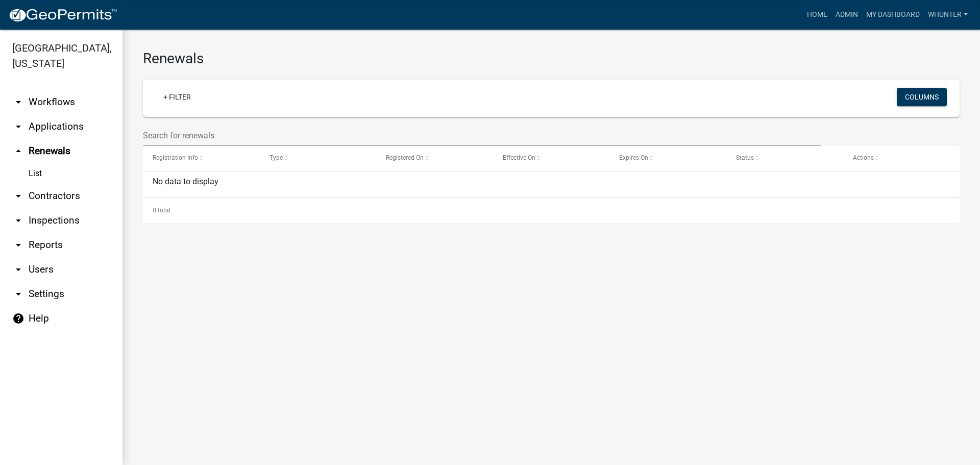
click at [49, 145] on link "arrow_drop_up Renewals" at bounding box center [61, 151] width 122 height 24
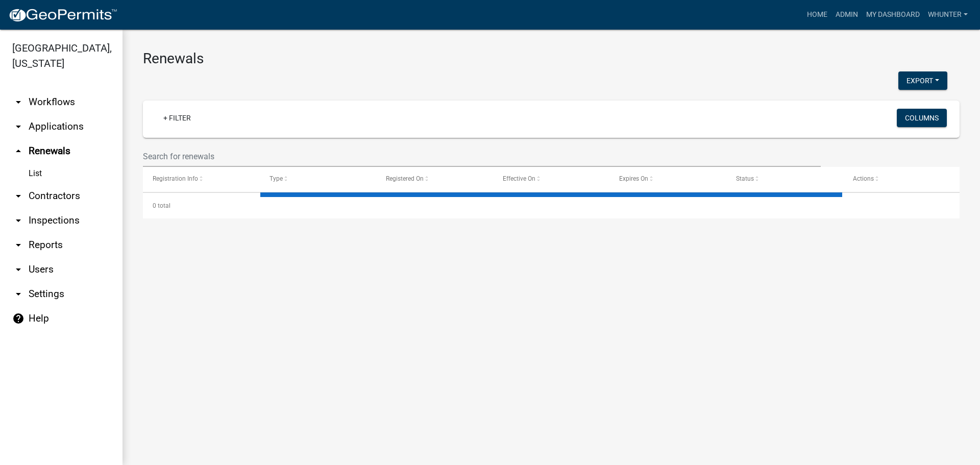
click at [55, 128] on link "arrow_drop_down Applications" at bounding box center [61, 126] width 122 height 24
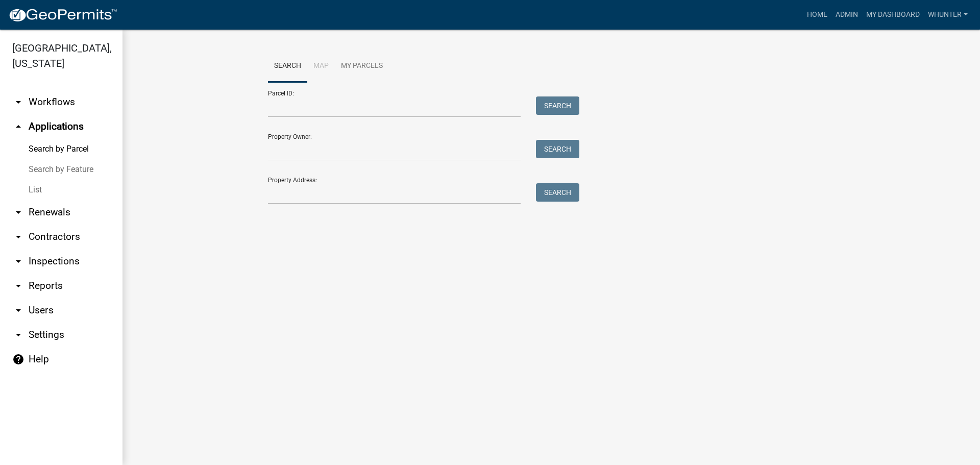
click at [56, 195] on link "List" at bounding box center [61, 190] width 122 height 20
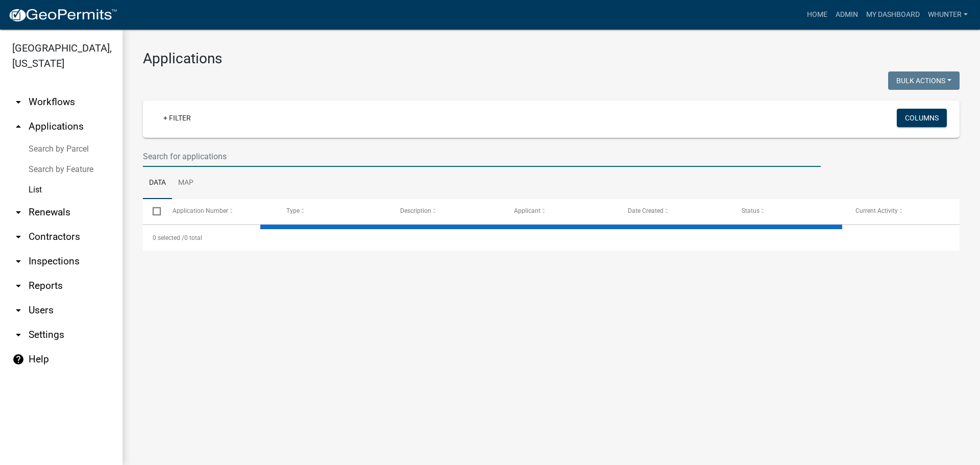
click at [209, 151] on input "text" at bounding box center [482, 156] width 678 height 21
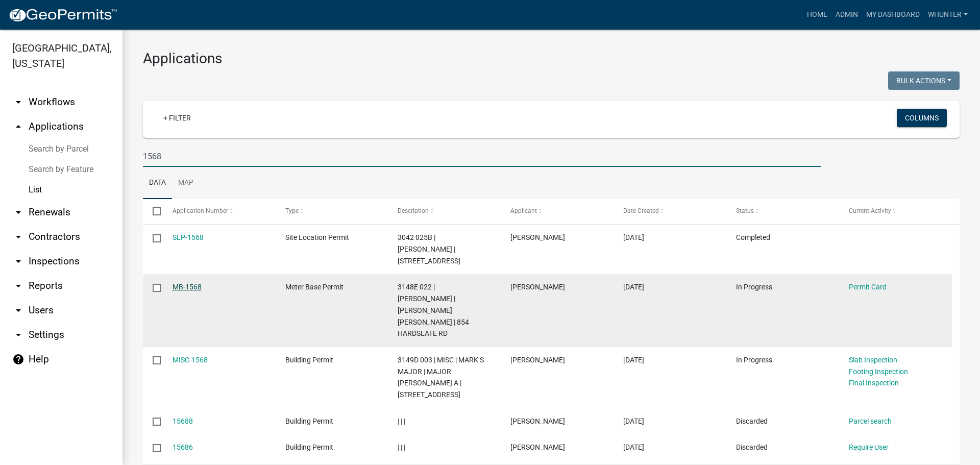
type input "1568"
click at [193, 284] on link "MB-1568" at bounding box center [186, 287] width 29 height 8
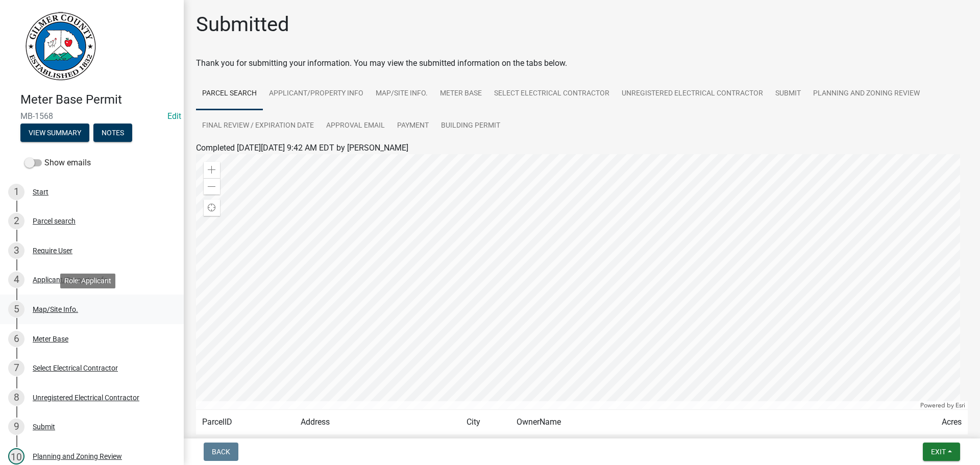
click at [82, 315] on div "5 Map/Site Info." at bounding box center [87, 309] width 159 height 16
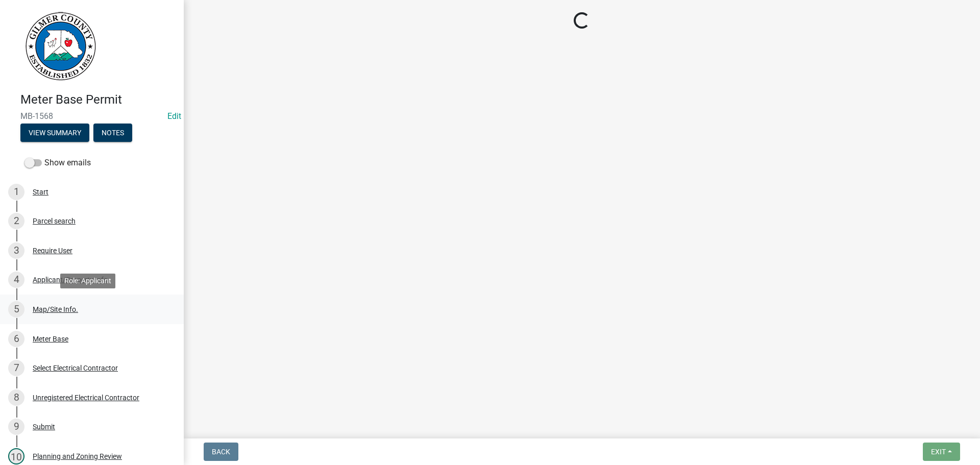
select select "c9feaa94-b03b-4165-97cf-90fdf63947c5"
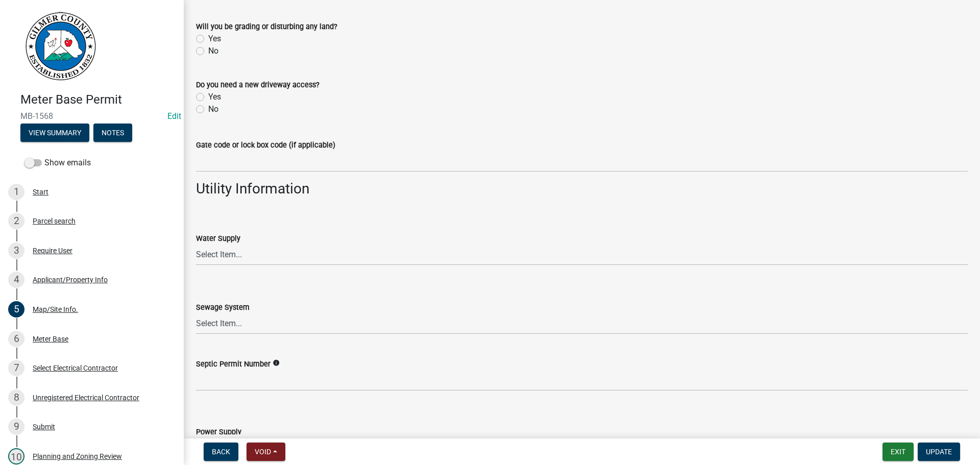
scroll to position [773, 0]
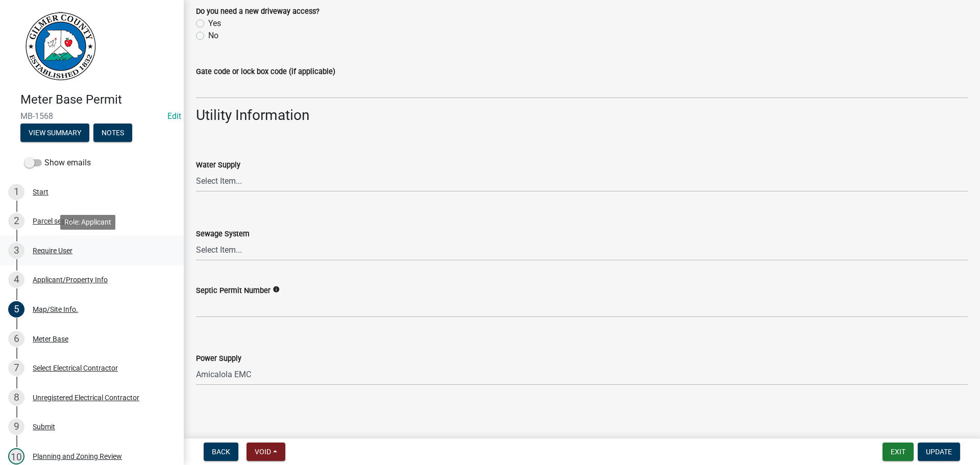
click at [83, 255] on div "3 Require User" at bounding box center [87, 250] width 159 height 16
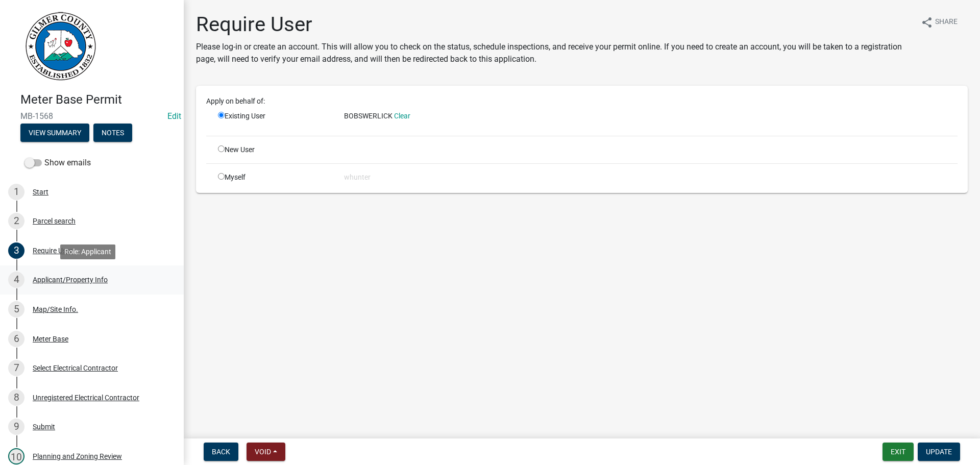
click at [97, 288] on div "4 Applicant/Property Info" at bounding box center [87, 279] width 159 height 16
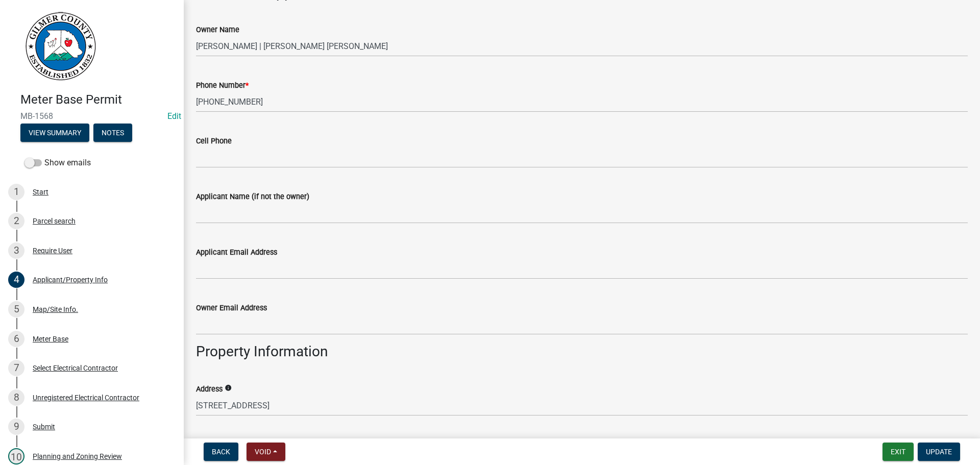
scroll to position [153, 0]
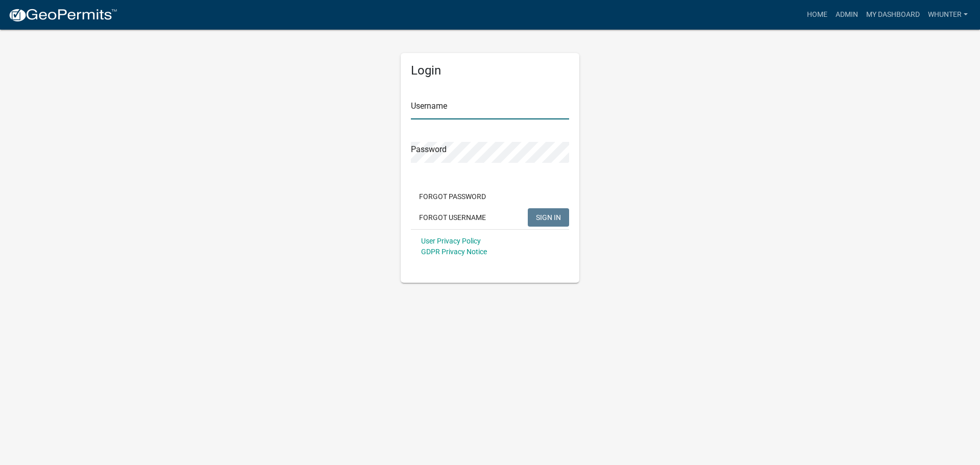
type input "whunter"
click at [549, 219] on span "SIGN IN" at bounding box center [548, 217] width 25 height 8
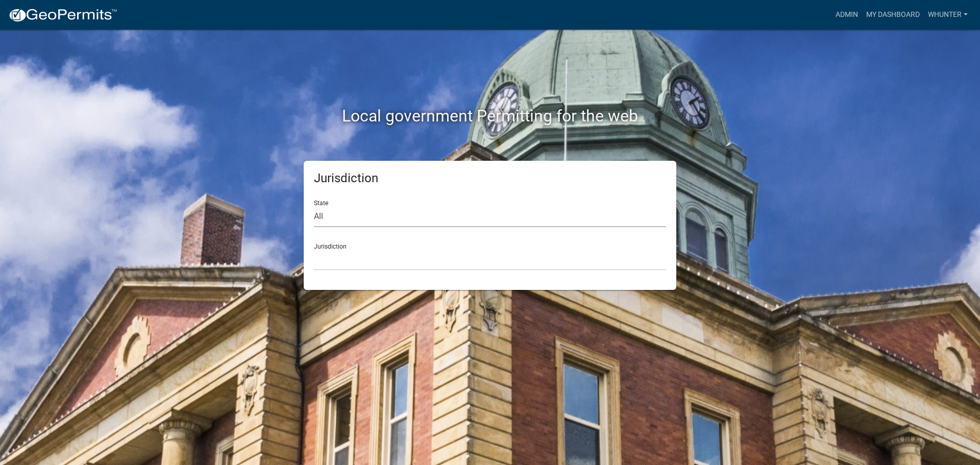
click at [381, 209] on select "All [US_STATE] [US_STATE] [US_STATE] [US_STATE] [US_STATE] [US_STATE] [US_STATE…" at bounding box center [490, 216] width 352 height 21
select select "[US_STATE]"
click at [314, 206] on select "All [US_STATE] [US_STATE] [US_STATE] [US_STATE] [US_STATE] [US_STATE] [US_STATE…" at bounding box center [490, 216] width 352 height 21
click at [373, 260] on select "[GEOGRAPHIC_DATA], [US_STATE][PERSON_NAME][GEOGRAPHIC_DATA], [US_STATE][PERSON_…" at bounding box center [490, 260] width 352 height 21
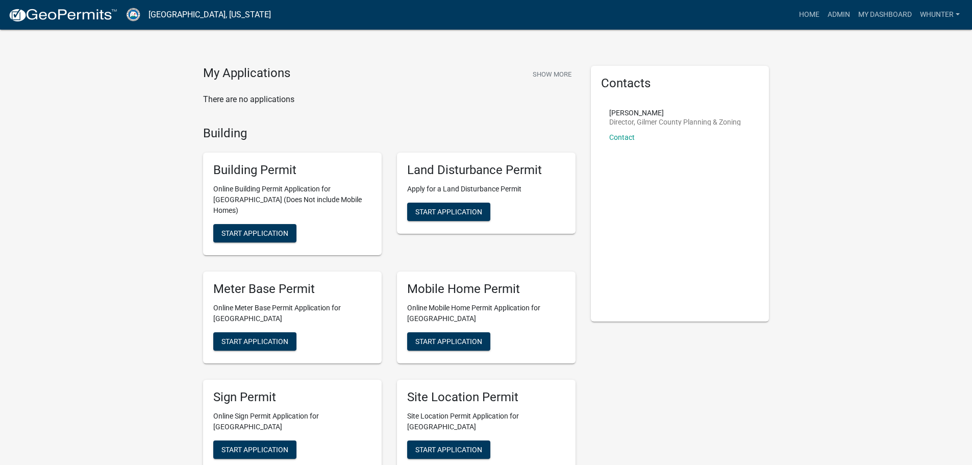
scroll to position [51, 0]
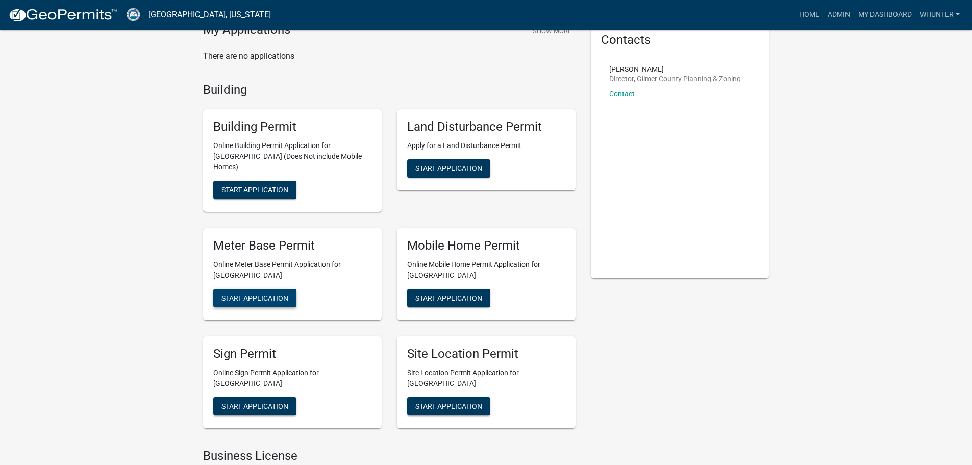
click at [271, 293] on span "Start Application" at bounding box center [254, 297] width 67 height 8
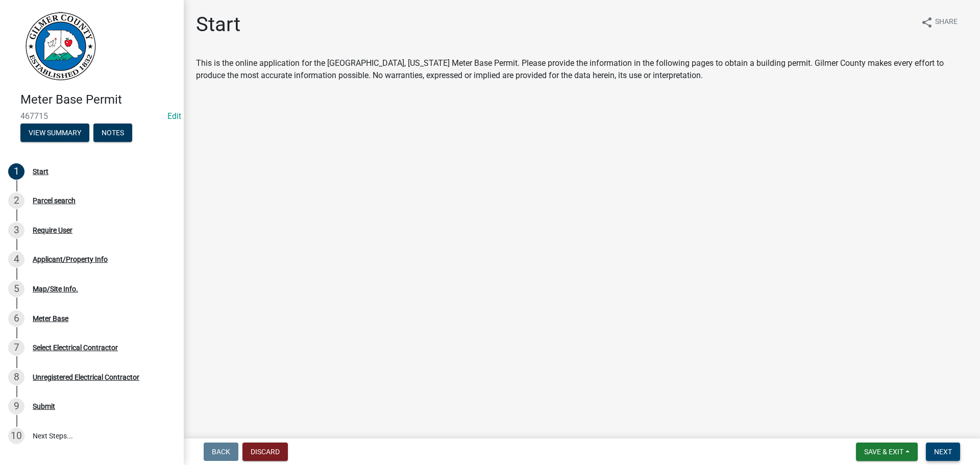
click at [945, 453] on span "Next" at bounding box center [943, 451] width 18 height 8
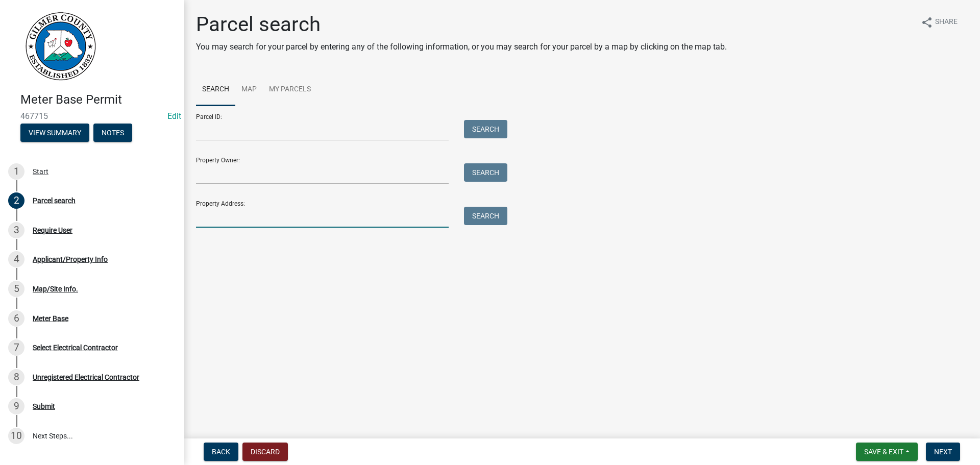
click at [290, 207] on input "Property Address:" at bounding box center [322, 217] width 253 height 21
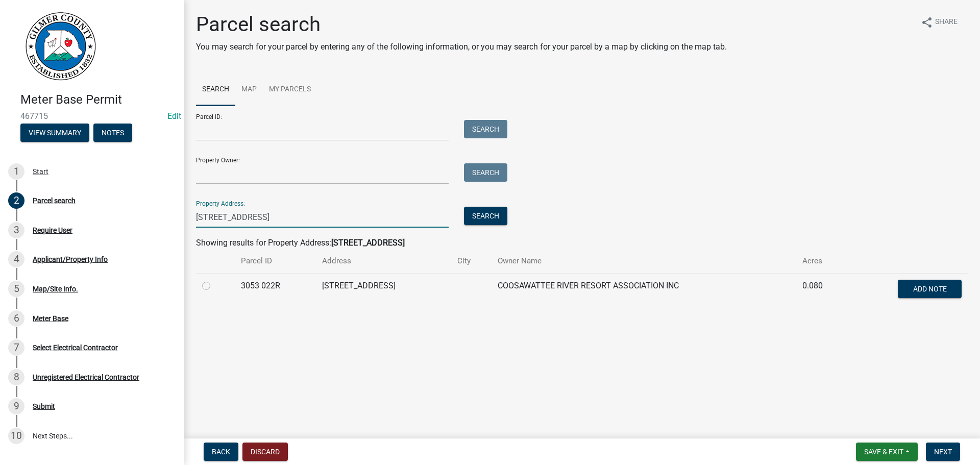
type input "186 WATER TOWER"
click at [214, 280] on label at bounding box center [214, 280] width 0 height 0
click at [214, 284] on 022R "radio" at bounding box center [217, 283] width 7 height 7
radio 022R "true"
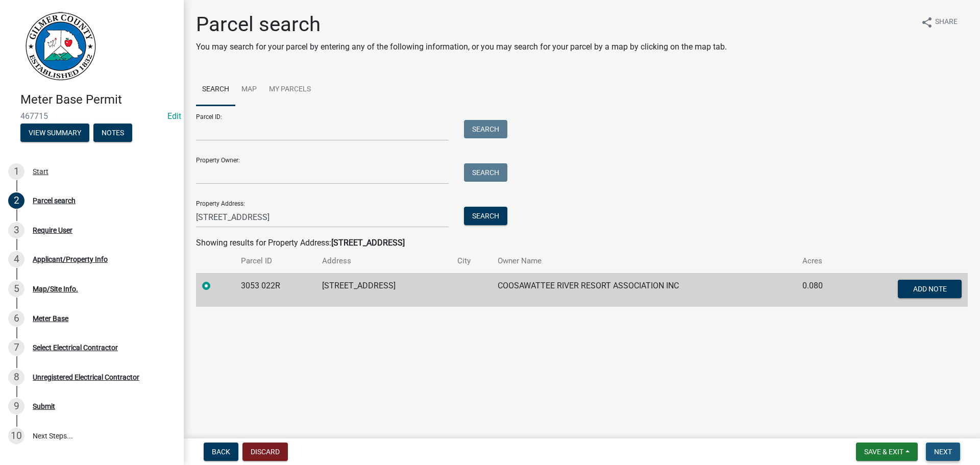
click at [946, 454] on span "Next" at bounding box center [943, 451] width 18 height 8
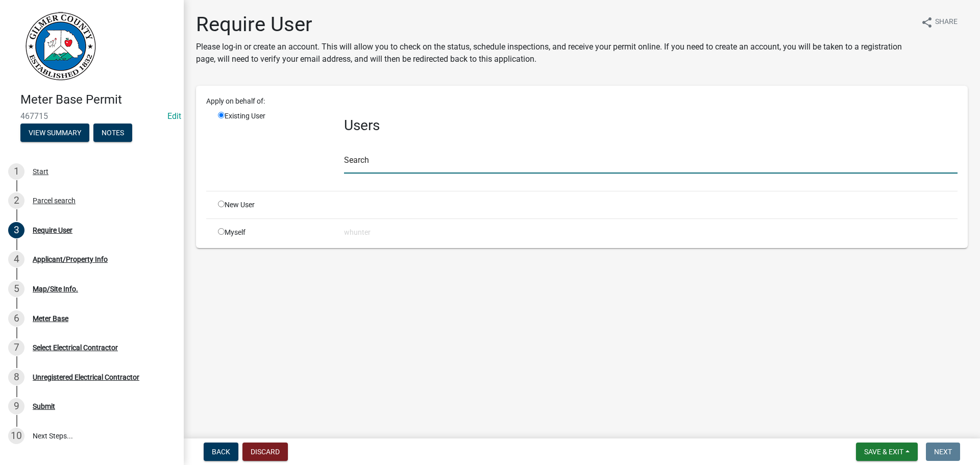
click at [459, 164] on input "text" at bounding box center [650, 163] width 613 height 21
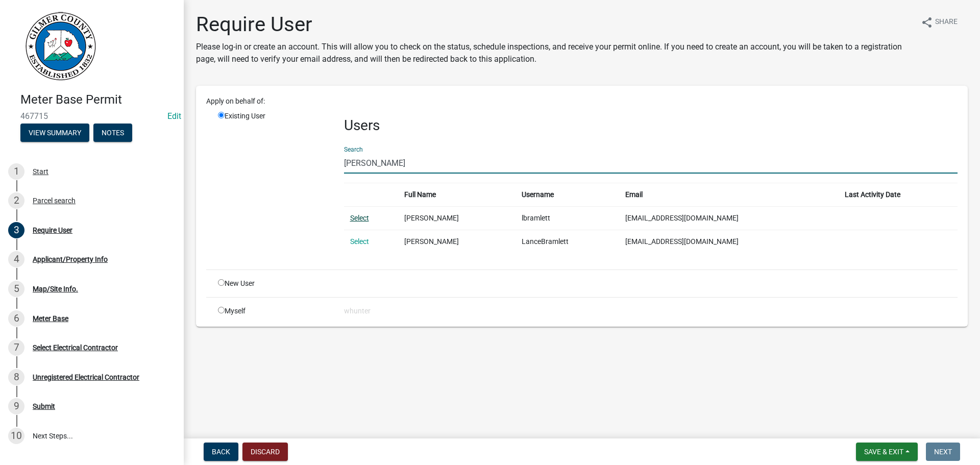
type input "[PERSON_NAME]"
click at [359, 219] on link "Select" at bounding box center [359, 218] width 19 height 8
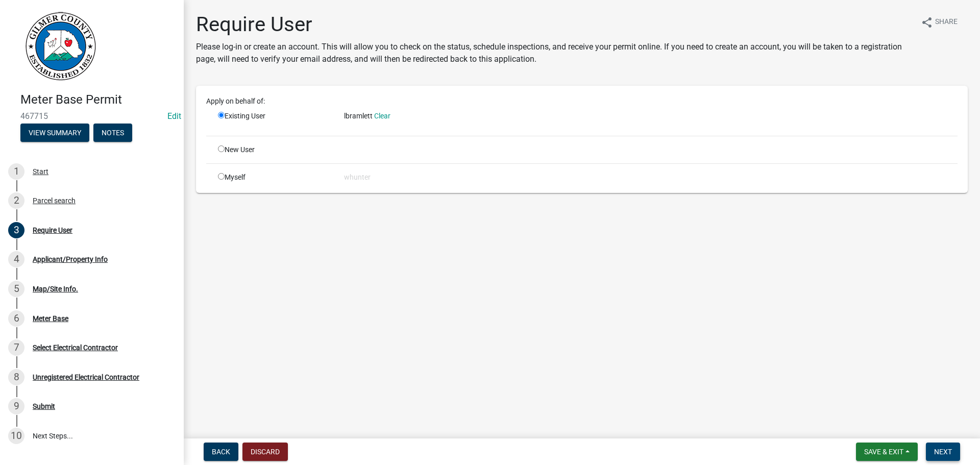
click at [946, 448] on span "Next" at bounding box center [943, 451] width 18 height 8
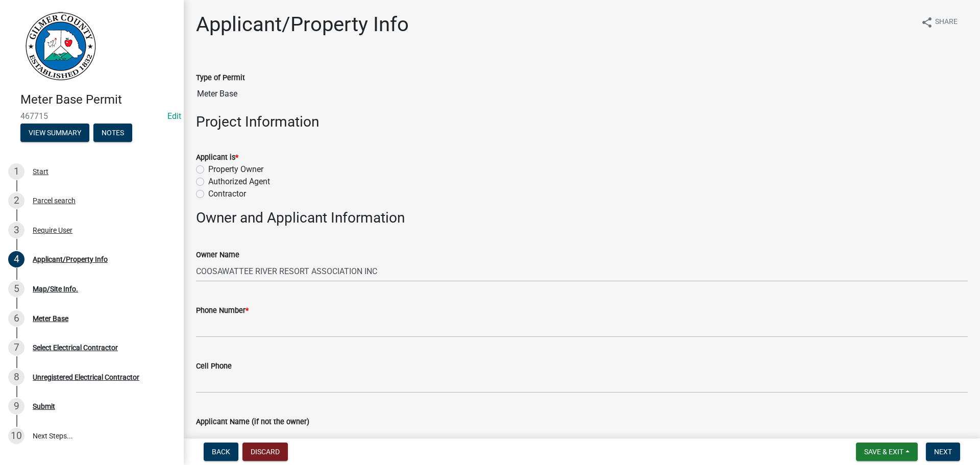
click at [245, 199] on label "Contractor" at bounding box center [227, 194] width 38 height 12
click at [215, 194] on input "Contractor" at bounding box center [211, 191] width 7 height 7
radio input "true"
click at [236, 193] on label "Contractor" at bounding box center [227, 194] width 38 height 12
click at [215, 193] on input "Contractor" at bounding box center [211, 191] width 7 height 7
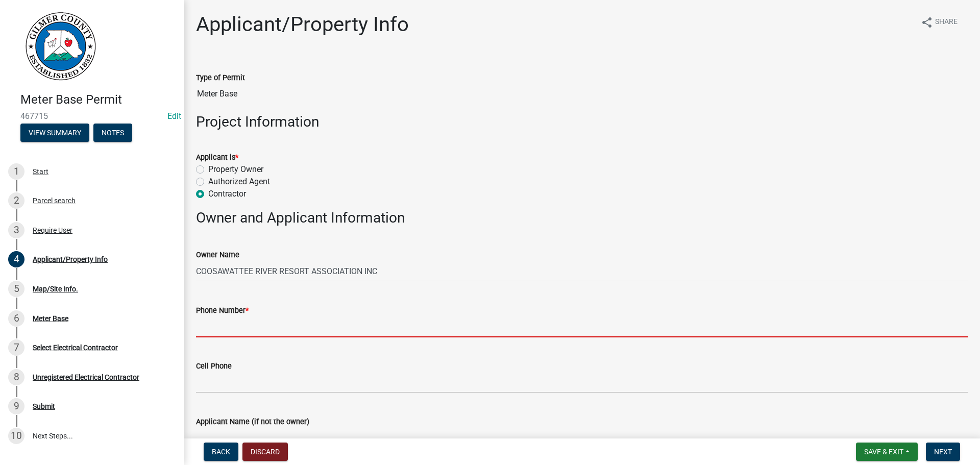
click at [263, 323] on input "Phone Number *" at bounding box center [581, 326] width 771 height 21
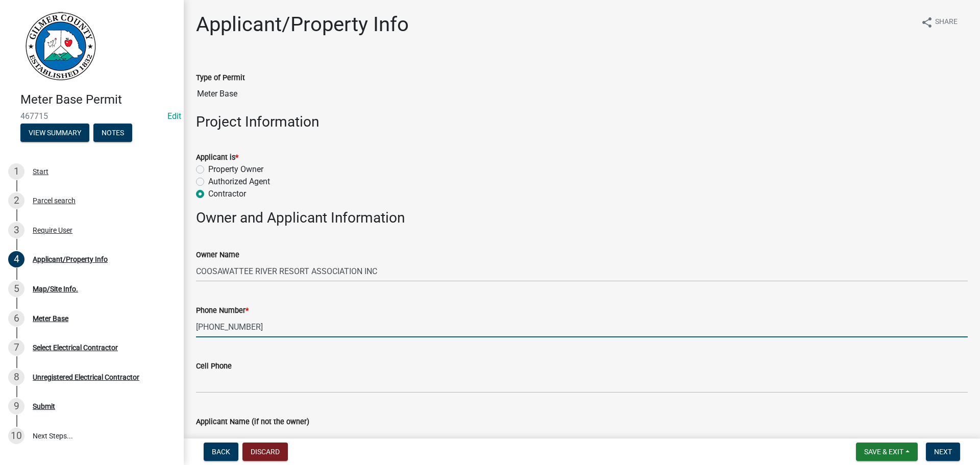
type input "[PHONE_NUMBER]"
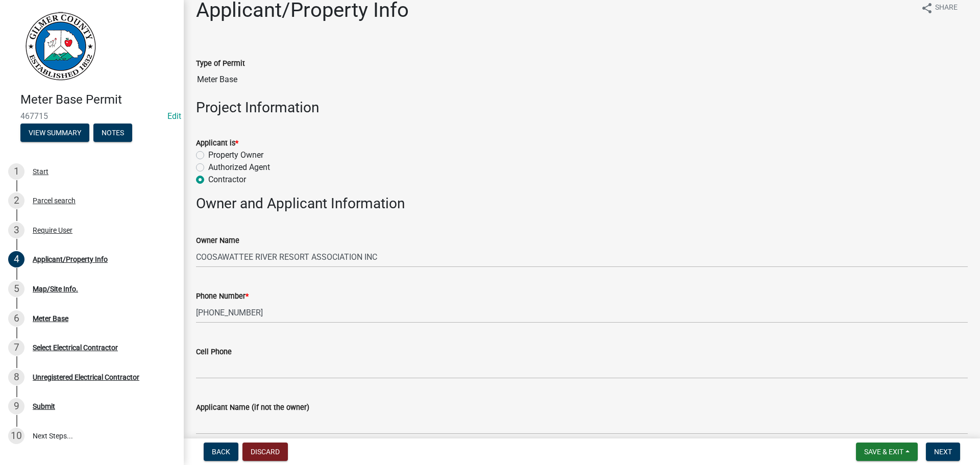
scroll to position [277, 0]
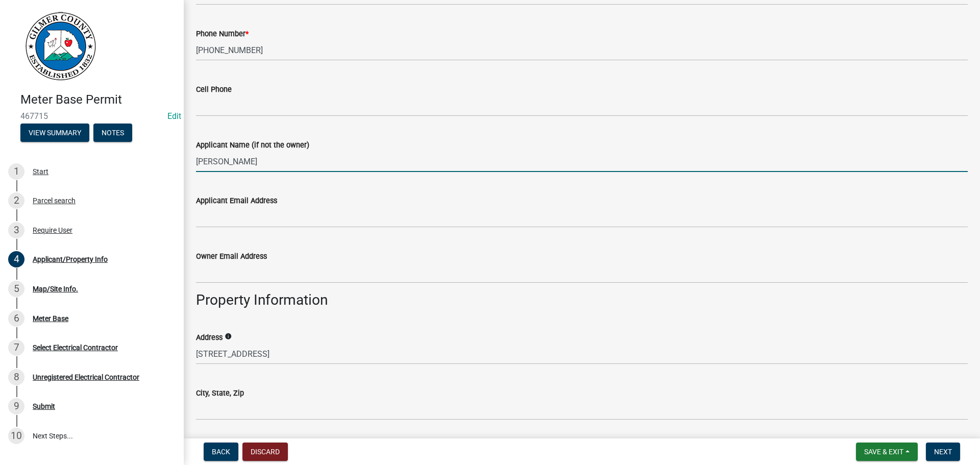
type input "[PERSON_NAME]"
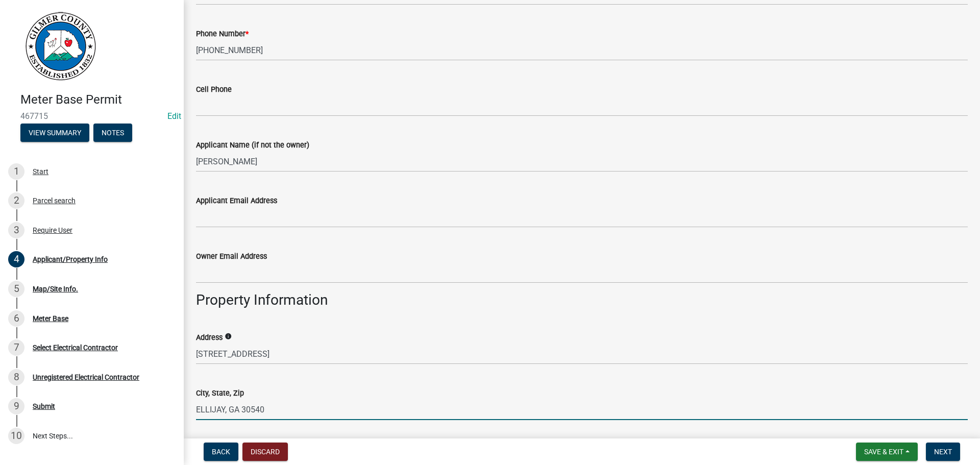
type input "ELLIJAY, GA 30540"
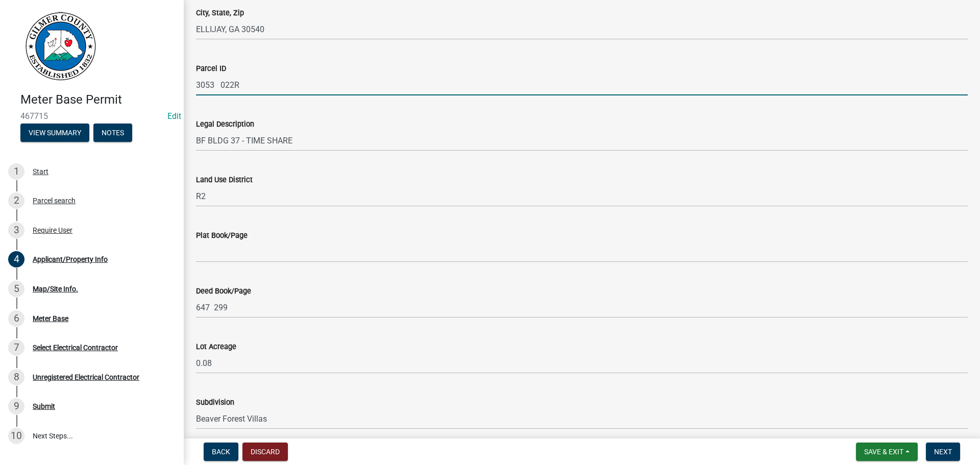
scroll to position [882, 0]
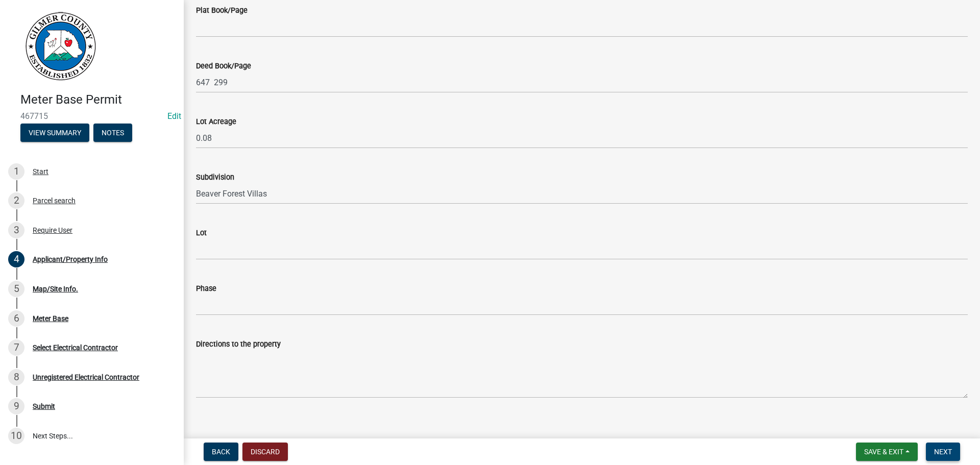
click at [940, 460] on button "Next" at bounding box center [943, 451] width 34 height 18
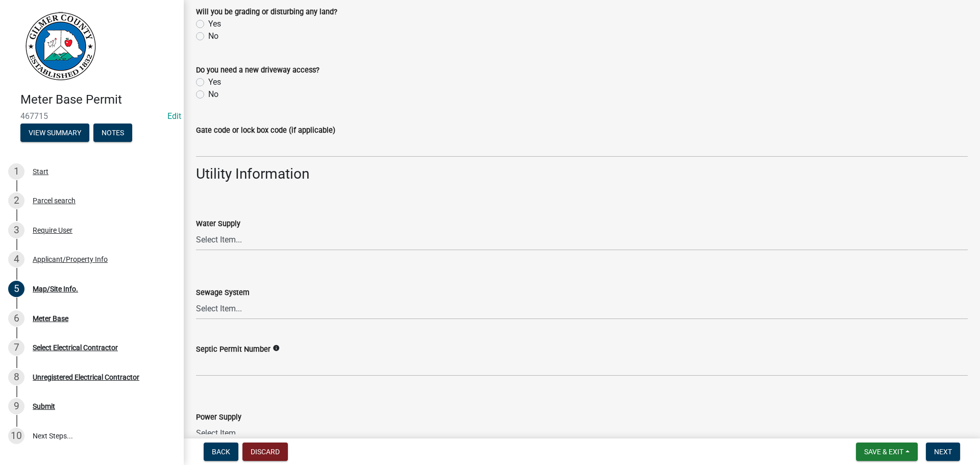
scroll to position [773, 0]
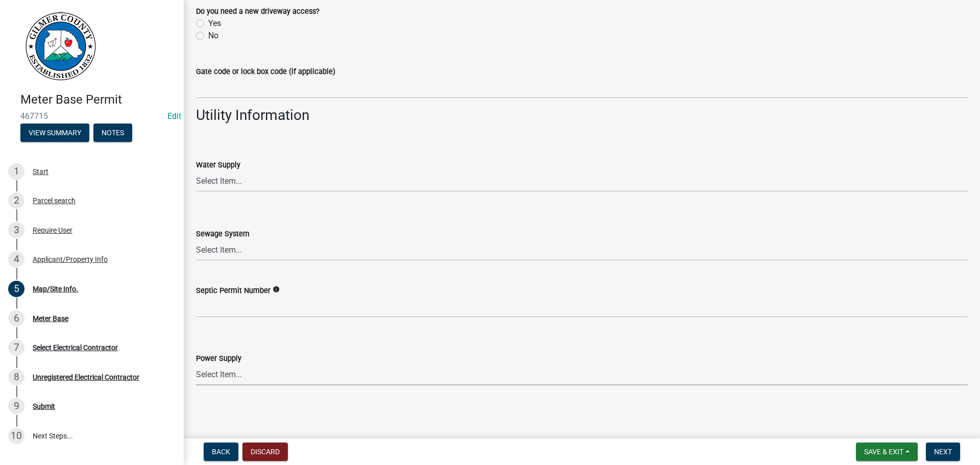
click at [230, 370] on select "Select Item... Amicalola EMC [GEOGRAPHIC_DATA] EMC Tri-State Power [US_STATE] P…" at bounding box center [581, 374] width 771 height 21
click at [196, 364] on select "Select Item... Amicalola EMC [GEOGRAPHIC_DATA] EMC Tri-State Power [US_STATE] P…" at bounding box center [581, 374] width 771 height 21
select select "c53c881c-384b-498d-8db1-c5ad9b2cb057"
click at [956, 455] on button "Next" at bounding box center [943, 451] width 34 height 18
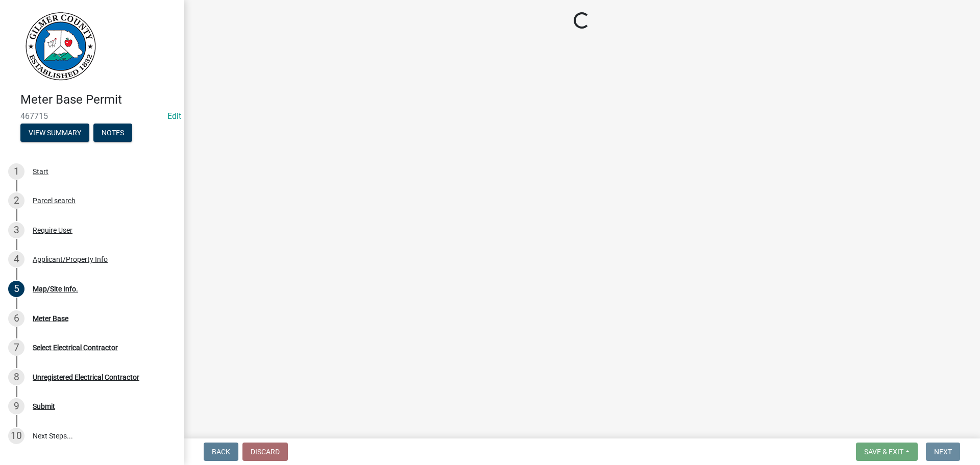
scroll to position [0, 0]
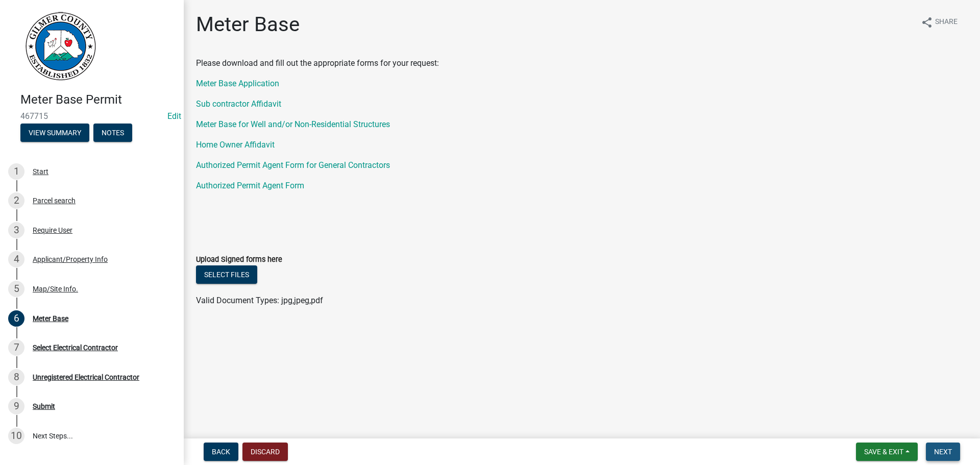
click at [946, 444] on button "Next" at bounding box center [943, 451] width 34 height 18
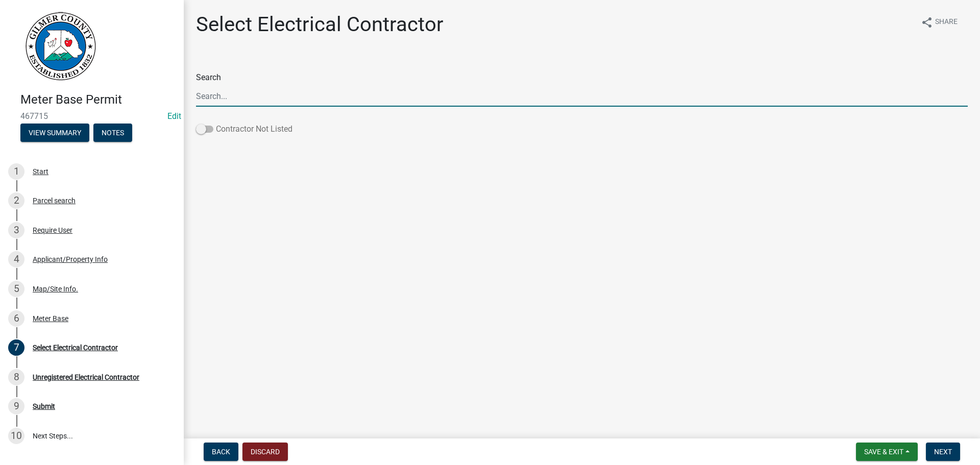
click at [257, 130] on label "Contractor Not Listed" at bounding box center [244, 129] width 96 height 12
click at [216, 123] on input "Contractor Not Listed" at bounding box center [216, 123] width 0 height 0
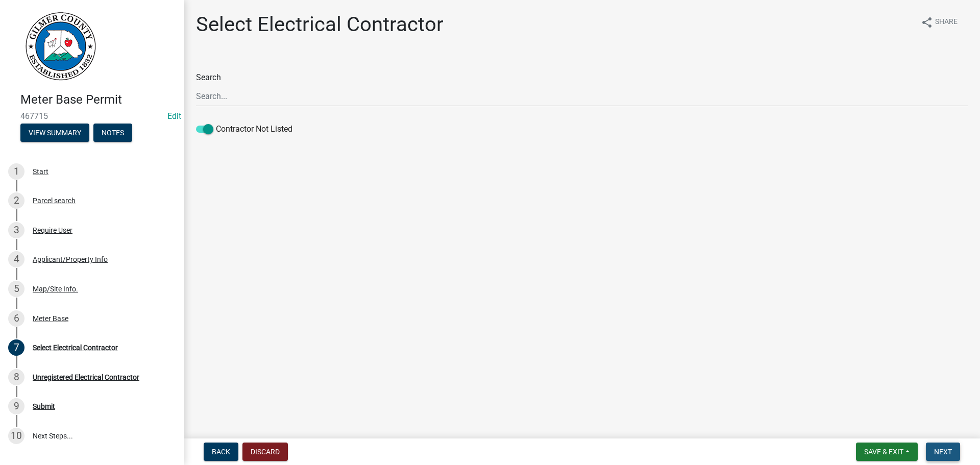
click at [959, 453] on button "Next" at bounding box center [943, 451] width 34 height 18
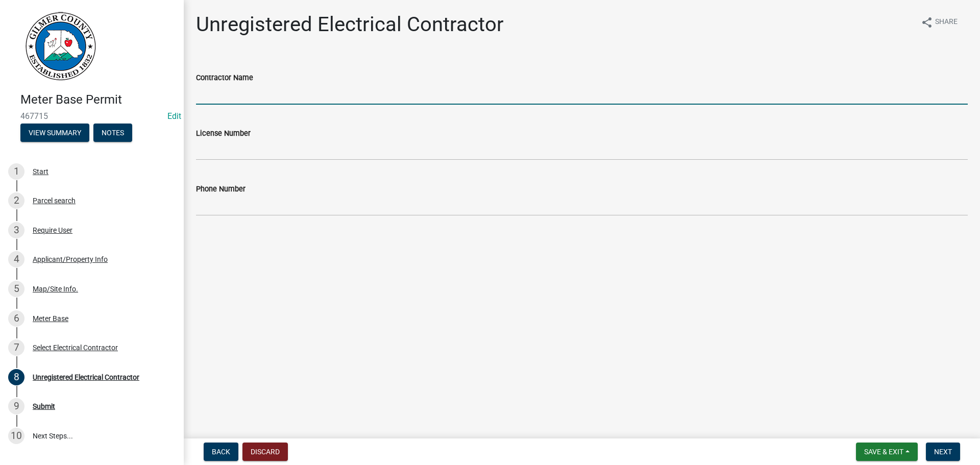
click at [255, 93] on input "Contractor Name" at bounding box center [581, 94] width 771 height 21
type input "[PERSON_NAME]"
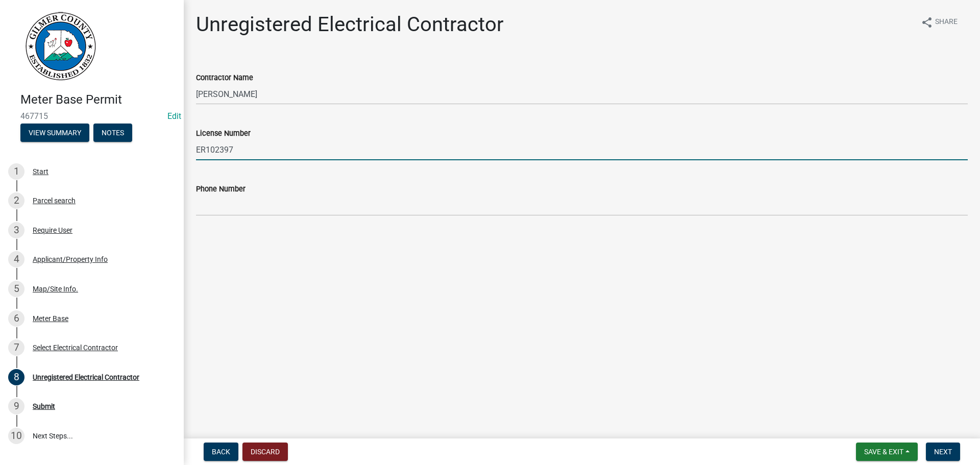
type input "ER102397"
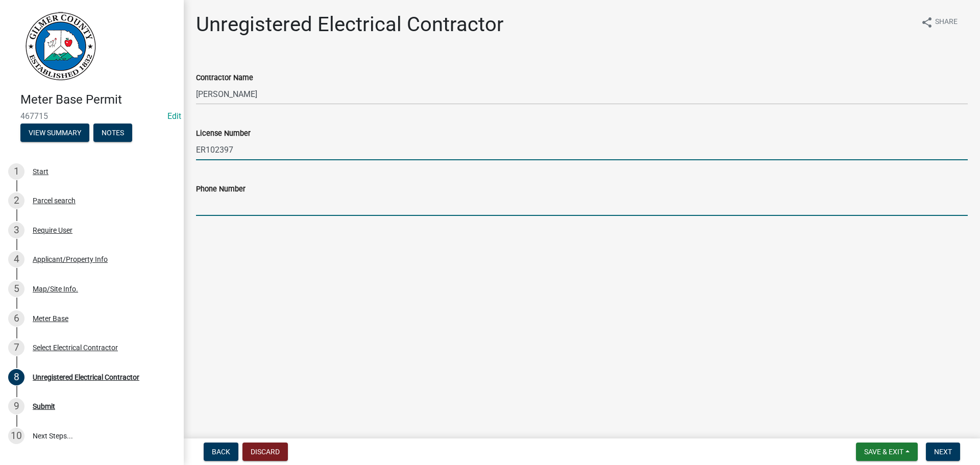
click at [212, 215] on input "Phone Number" at bounding box center [581, 205] width 771 height 21
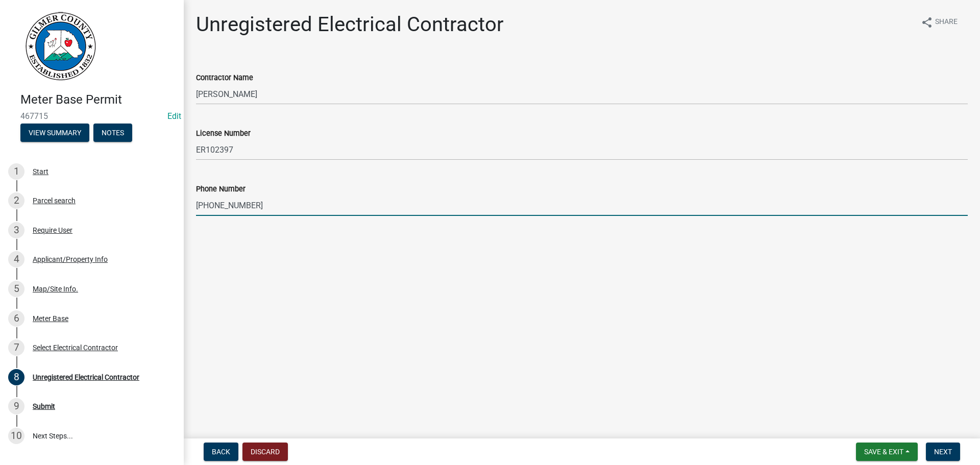
type input "[PHONE_NUMBER]"
click at [961, 447] on form "Save & Exit Save Save & Exit Next" at bounding box center [908, 451] width 112 height 18
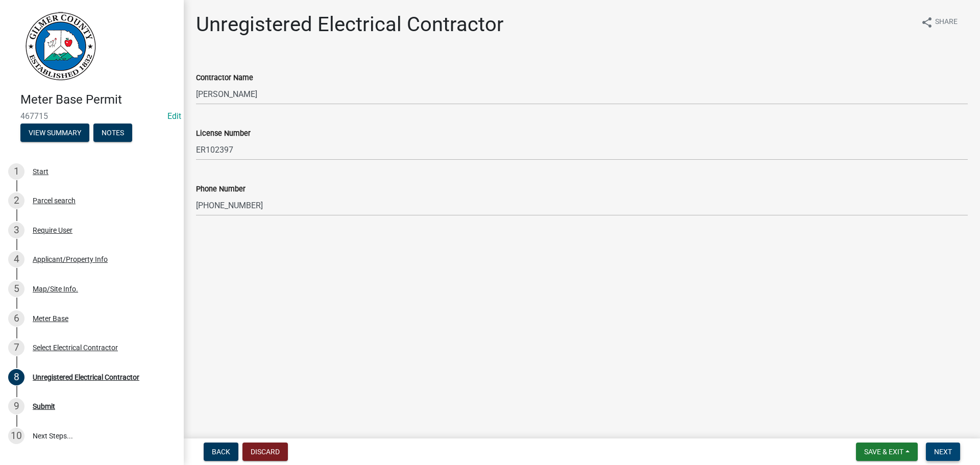
click at [946, 450] on span "Next" at bounding box center [943, 451] width 18 height 8
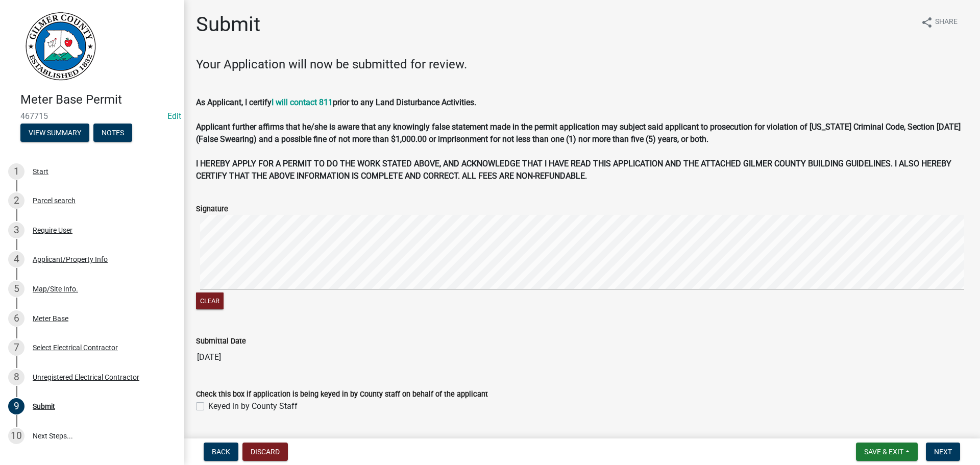
click at [245, 405] on label "Keyed in by County Staff" at bounding box center [252, 406] width 89 height 12
click at [215, 405] on input "Keyed in by County Staff" at bounding box center [211, 403] width 7 height 7
checkbox input "true"
click at [937, 451] on span "Next" at bounding box center [943, 451] width 18 height 8
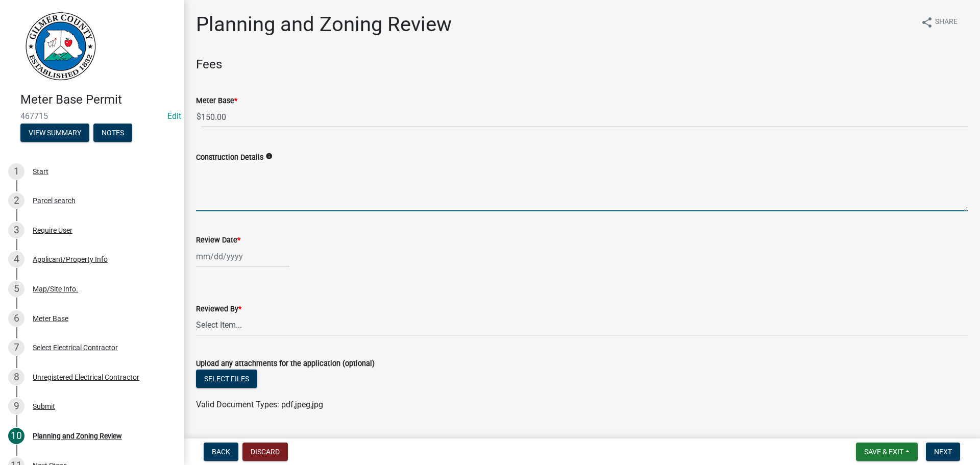
click at [247, 206] on textarea "Construction Details" at bounding box center [581, 187] width 771 height 48
click at [219, 258] on div at bounding box center [242, 256] width 93 height 21
select select "8"
select select "2025"
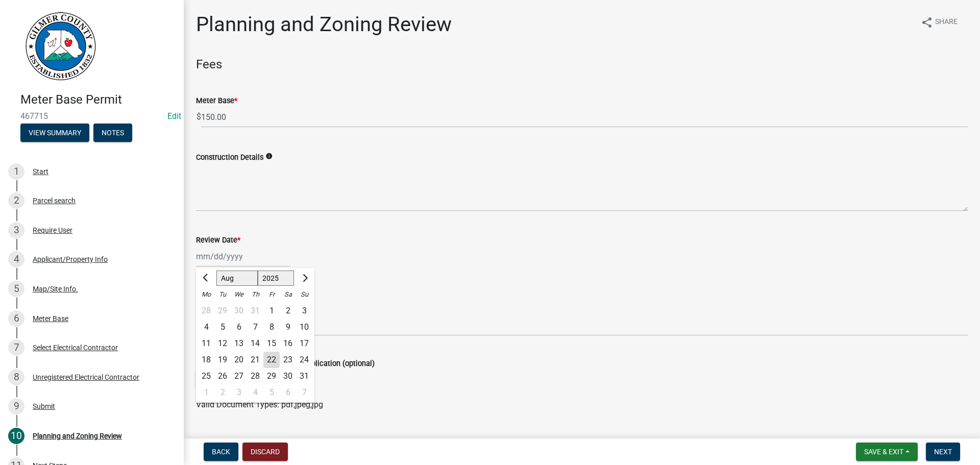
click at [278, 361] on div "22" at bounding box center [271, 360] width 16 height 16
type input "[DATE]"
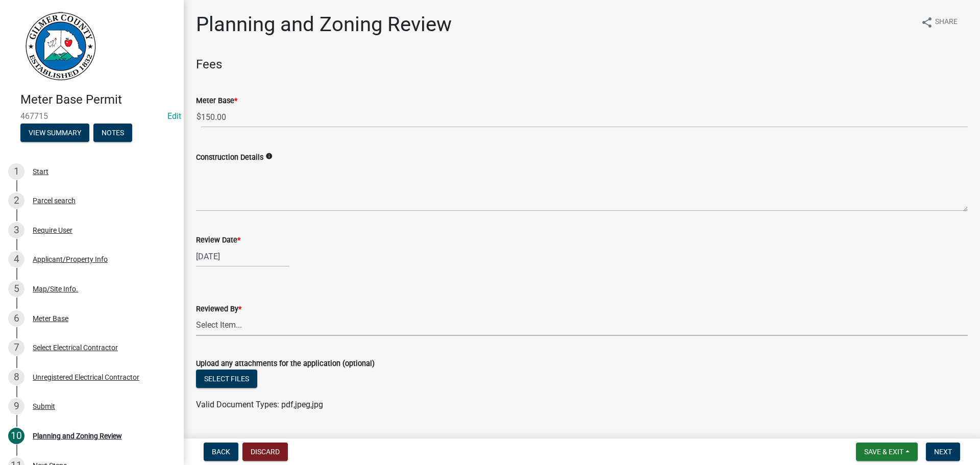
click at [268, 324] on select "Select Item... [PERSON_NAME] [PERSON_NAME] [PERSON_NAME] [PERSON_NAME] [PERSON_…" at bounding box center [581, 325] width 771 height 21
click at [196, 315] on select "Select Item... [PERSON_NAME] [PERSON_NAME] [PERSON_NAME] [PERSON_NAME] [PERSON_…" at bounding box center [581, 325] width 771 height 21
select select "5ce200eb-feb1-496b-8127-7891293955f5"
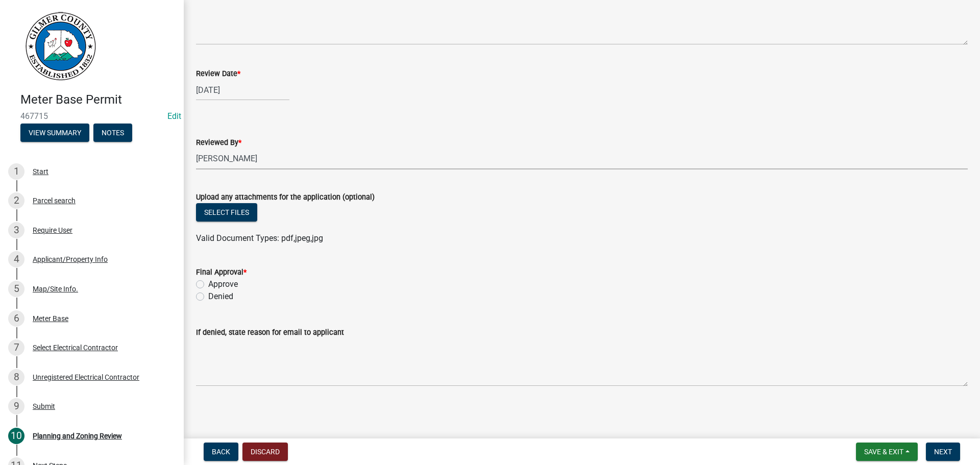
click at [218, 281] on label "Approve" at bounding box center [223, 284] width 30 height 12
click at [215, 281] on input "Approve" at bounding box center [211, 281] width 7 height 7
radio input "true"
click at [956, 446] on button "Next" at bounding box center [943, 451] width 34 height 18
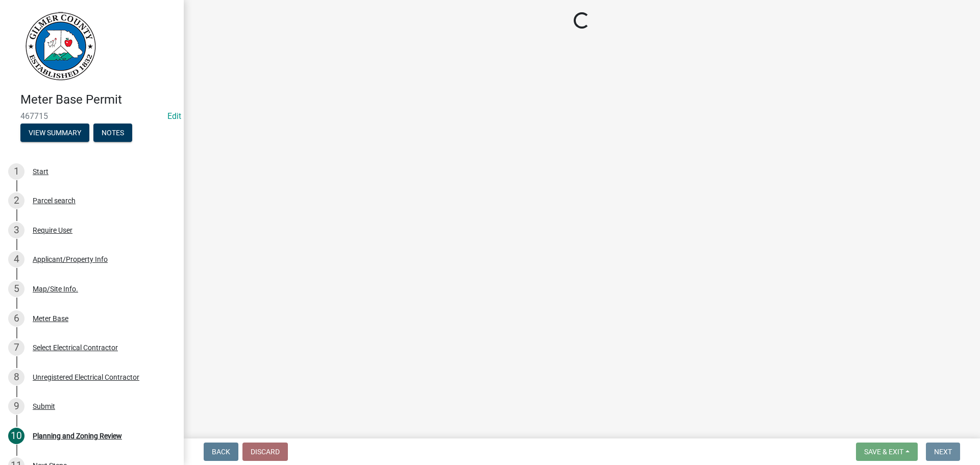
scroll to position [0, 0]
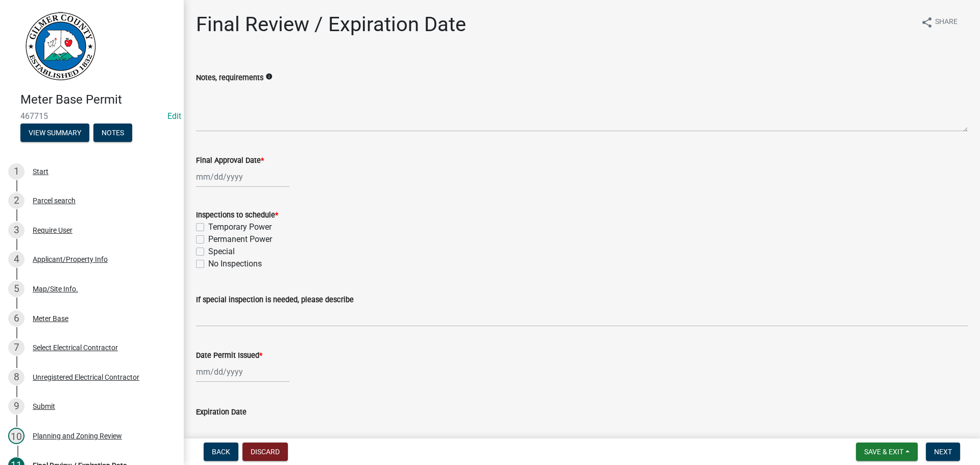
click at [229, 174] on div at bounding box center [242, 176] width 93 height 21
select select "8"
select select "2025"
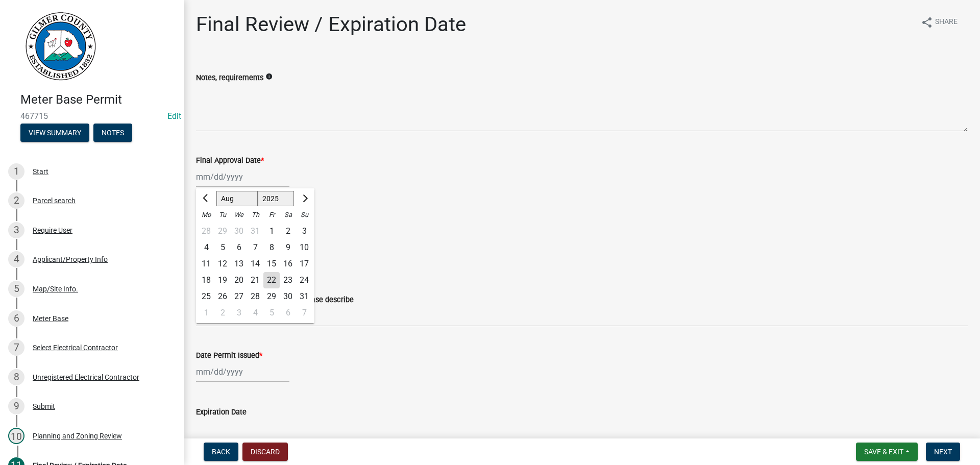
click at [279, 282] on div "22" at bounding box center [271, 280] width 16 height 16
type input "[DATE]"
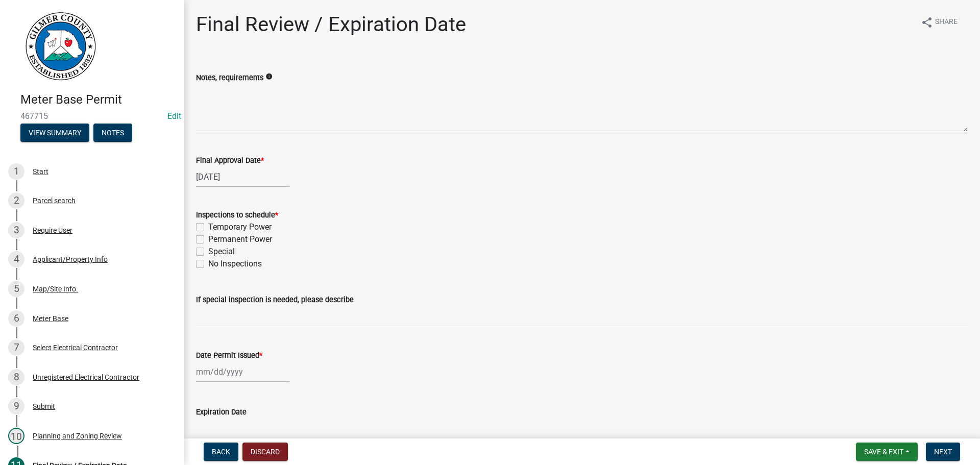
click at [243, 237] on label "Permanent Power" at bounding box center [240, 239] width 64 height 12
click at [215, 237] on input "Permanent Power" at bounding box center [211, 236] width 7 height 7
checkbox input "true"
checkbox input "false"
checkbox input "true"
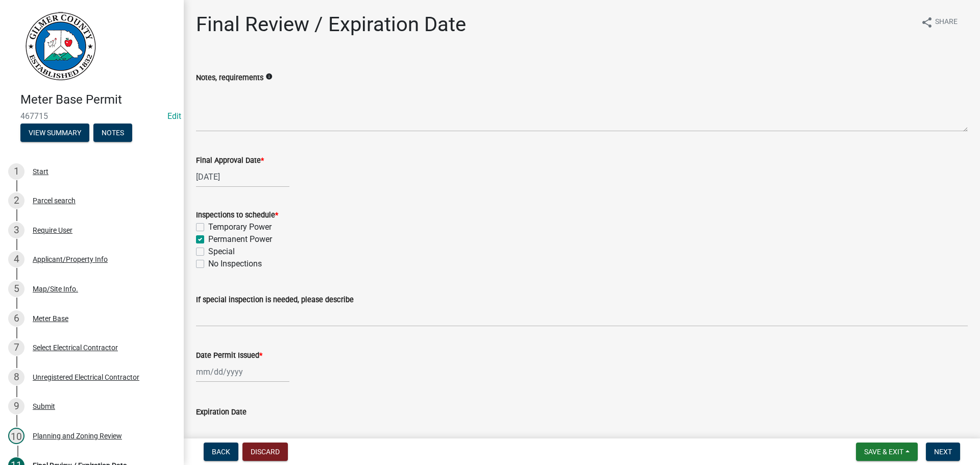
checkbox input "false"
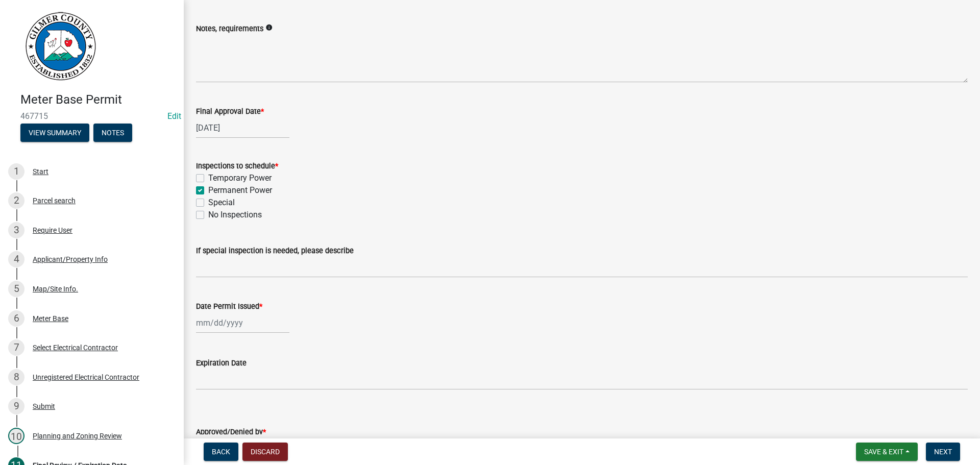
scroll to position [122, 0]
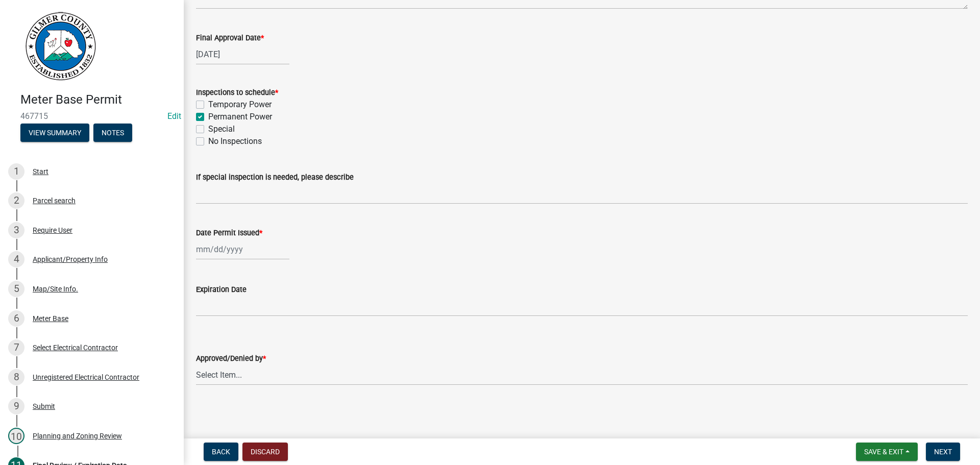
select select "8"
select select "2025"
click at [223, 246] on div "[PERSON_NAME] Feb Mar Apr [PERSON_NAME][DATE] Oct Nov [DATE] 1526 1527 1528 152…" at bounding box center [242, 249] width 93 height 21
click at [279, 349] on div "22" at bounding box center [271, 352] width 16 height 16
type input "[DATE]"
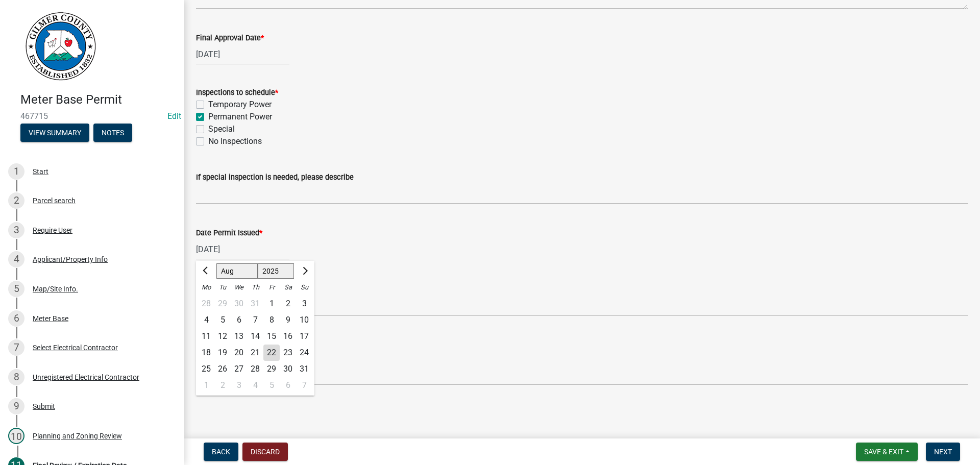
scroll to position [84, 0]
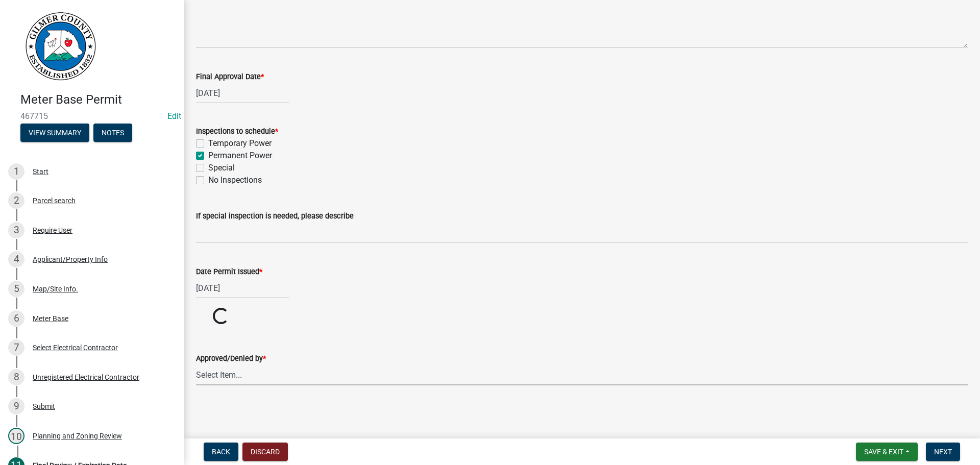
drag, startPoint x: 283, startPoint y: 372, endPoint x: 283, endPoint y: 386, distance: 14.3
click at [283, 372] on select "Select Item... [PERSON_NAME] [PERSON_NAME] [PERSON_NAME] [PERSON_NAME] [PERSON_…" at bounding box center [581, 374] width 771 height 21
click at [196, 403] on select "Select Item... [PERSON_NAME] [PERSON_NAME] [PERSON_NAME] [PERSON_NAME] [PERSON_…" at bounding box center [581, 413] width 771 height 21
select select "5ce200eb-feb1-496b-8127-7891293955f5"
click at [946, 460] on button "Next" at bounding box center [943, 451] width 34 height 18
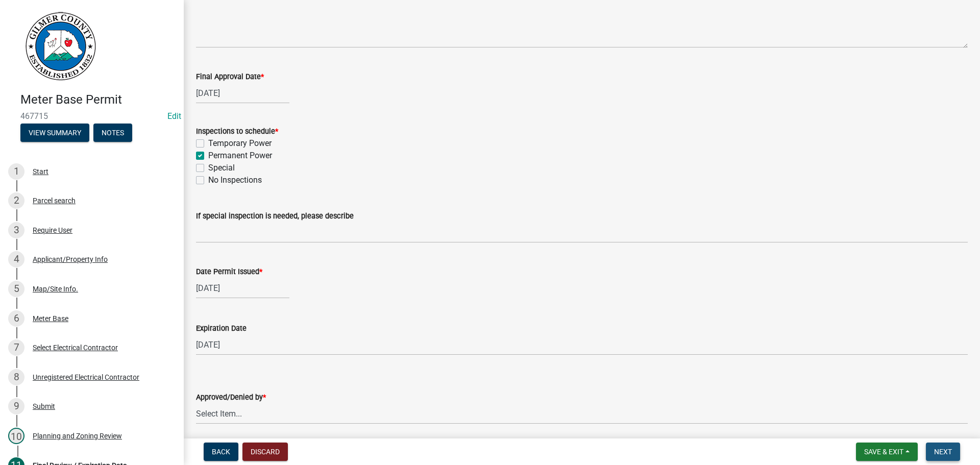
scroll to position [0, 0]
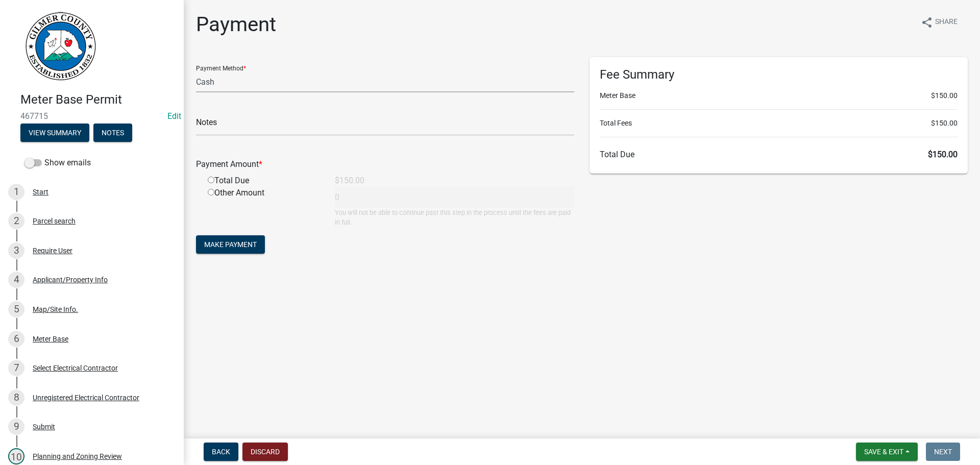
click at [305, 89] on select "Credit Card POS Check Cash" at bounding box center [385, 81] width 378 height 21
select select "1: 0"
click at [196, 71] on select "Credit Card POS Check Cash" at bounding box center [385, 81] width 378 height 21
click at [300, 118] on input "text" at bounding box center [385, 125] width 378 height 21
type input "1135"
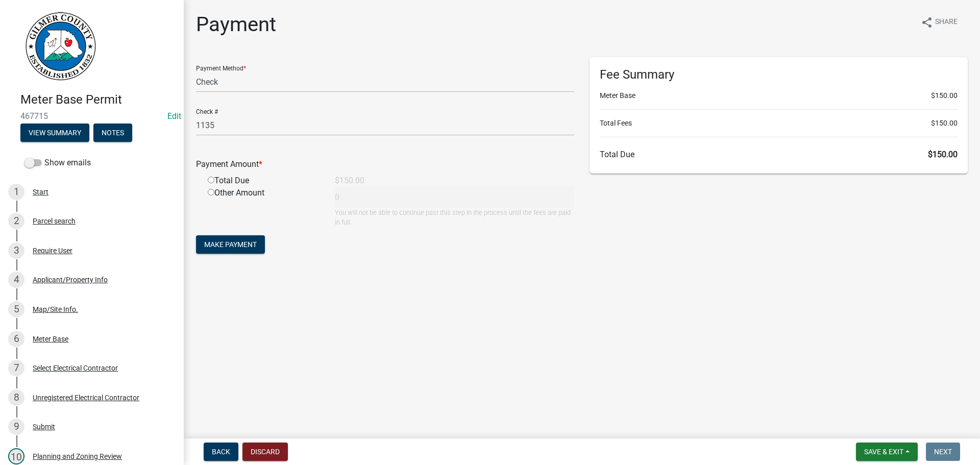
click at [205, 182] on div "Total Due" at bounding box center [263, 181] width 127 height 12
click at [212, 180] on input "radio" at bounding box center [211, 180] width 7 height 7
radio input "true"
type input "150"
click at [259, 282] on main "Payment share Share Payment Method * Credit Card POS Check Cash Check # 1135 Pa…" at bounding box center [582, 217] width 796 height 434
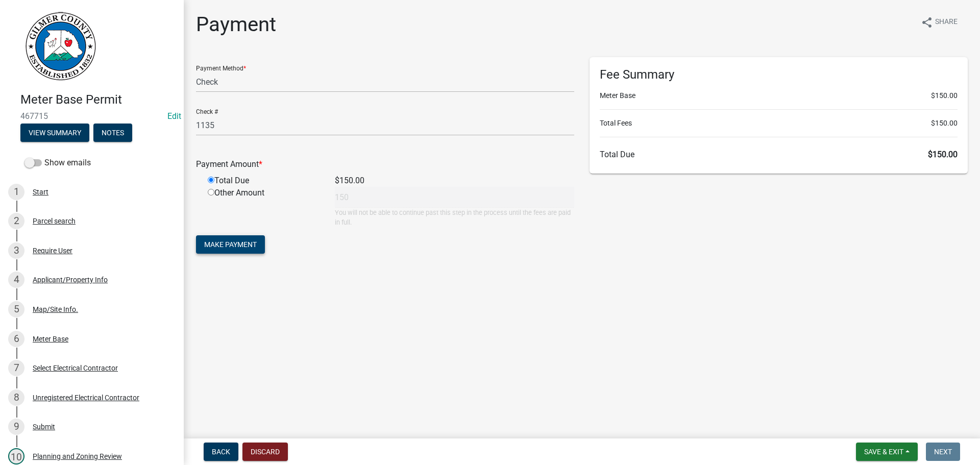
click at [235, 237] on button "Make Payment" at bounding box center [230, 244] width 69 height 18
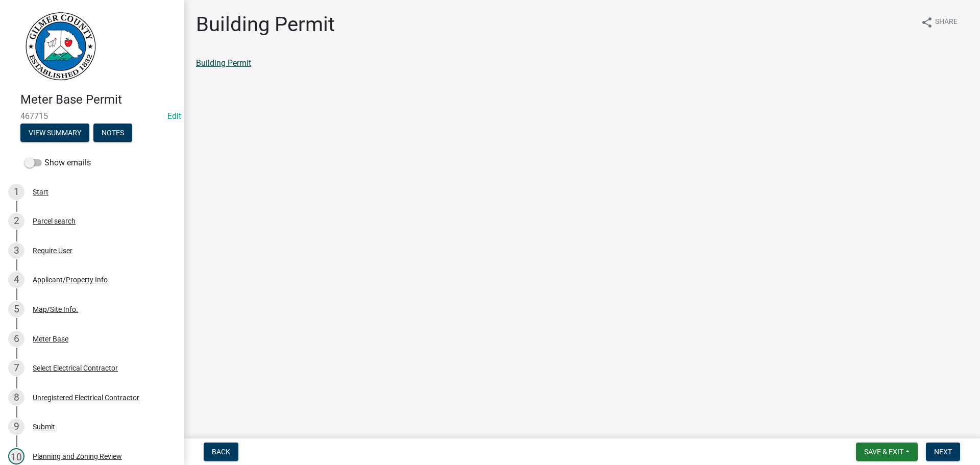
click at [230, 63] on link "Building Permit" at bounding box center [223, 63] width 55 height 10
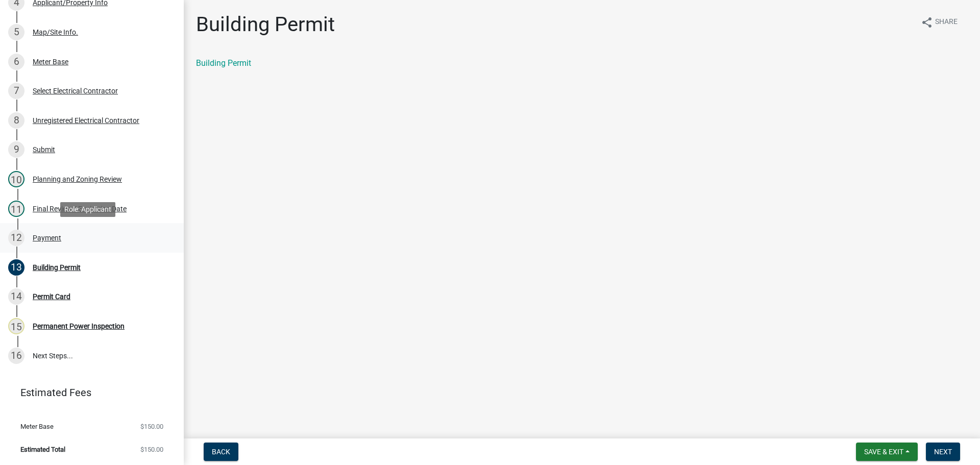
click at [31, 235] on div "12 Payment" at bounding box center [87, 238] width 159 height 16
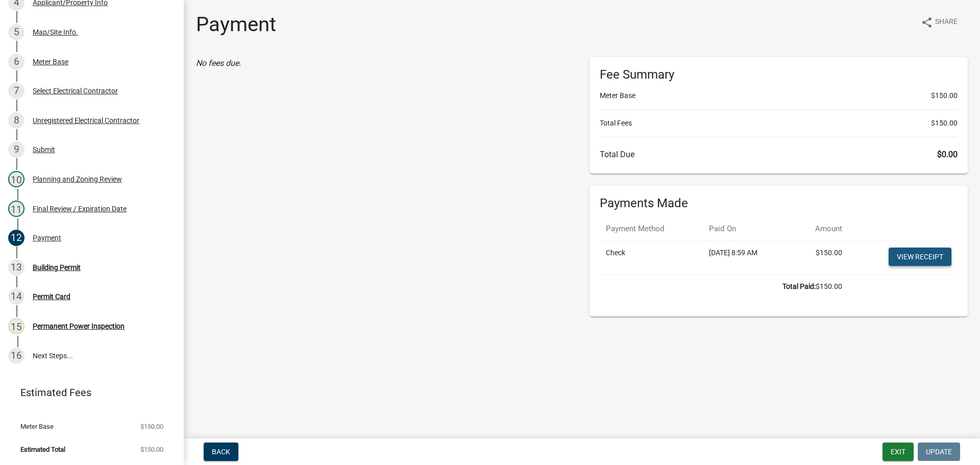
click at [918, 255] on link "View receipt" at bounding box center [919, 256] width 63 height 18
click at [894, 448] on button "Exit" at bounding box center [897, 451] width 31 height 18
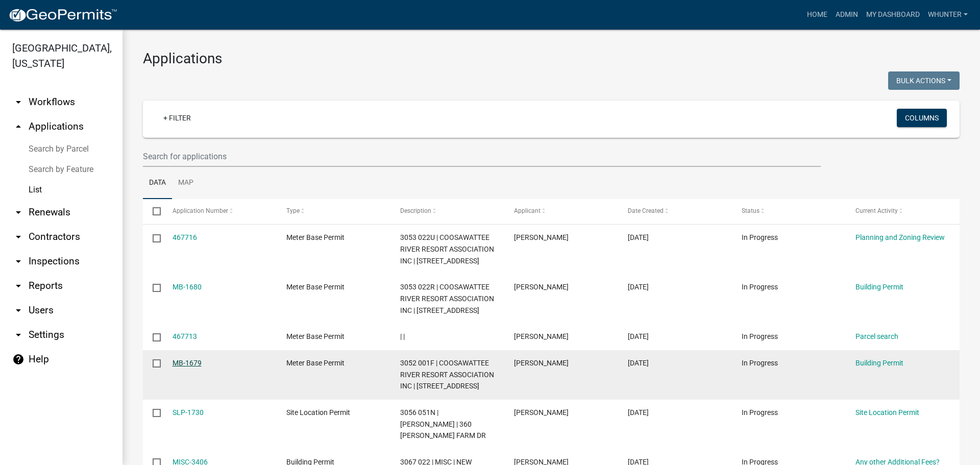
click at [185, 367] on link "MB-1679" at bounding box center [186, 363] width 29 height 8
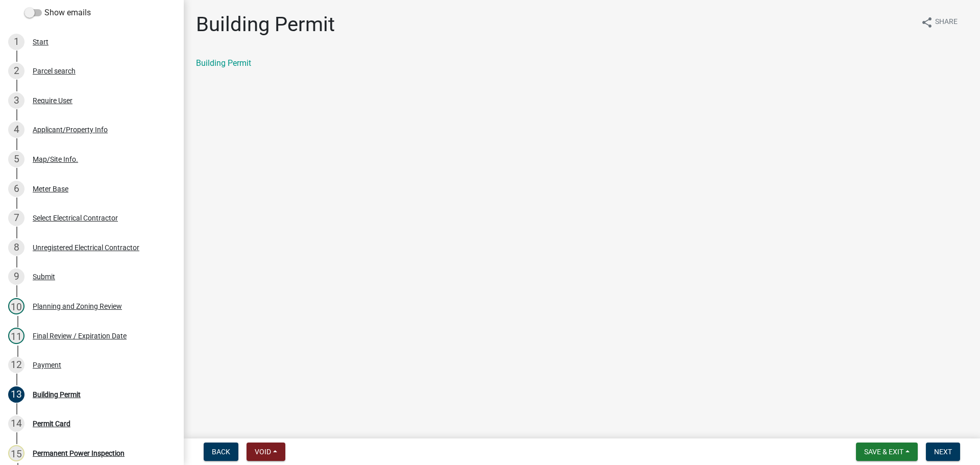
scroll to position [277, 0]
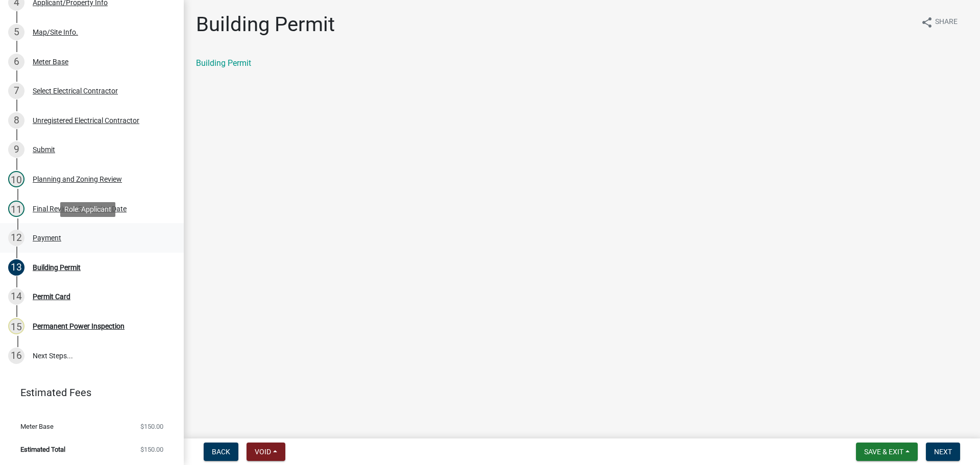
click at [51, 234] on div "Payment" at bounding box center [47, 237] width 29 height 7
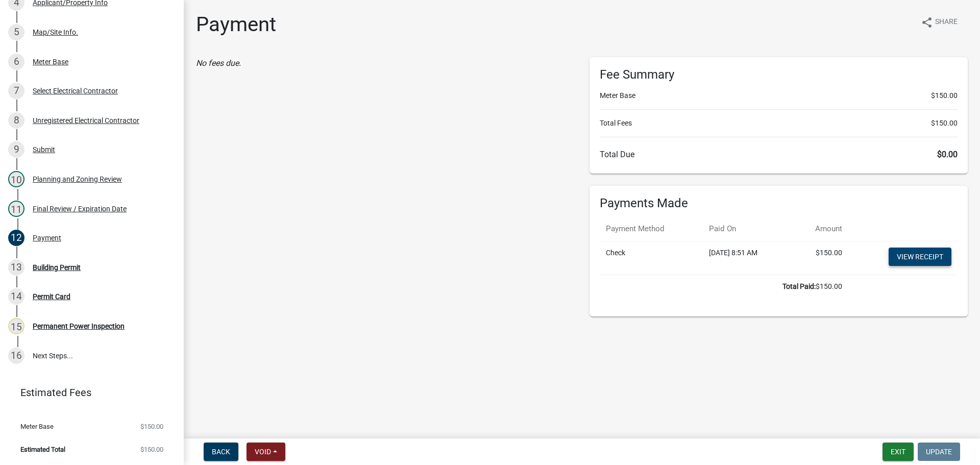
click at [928, 248] on link "View receipt" at bounding box center [919, 256] width 63 height 18
click at [903, 443] on button "Exit" at bounding box center [897, 451] width 31 height 18
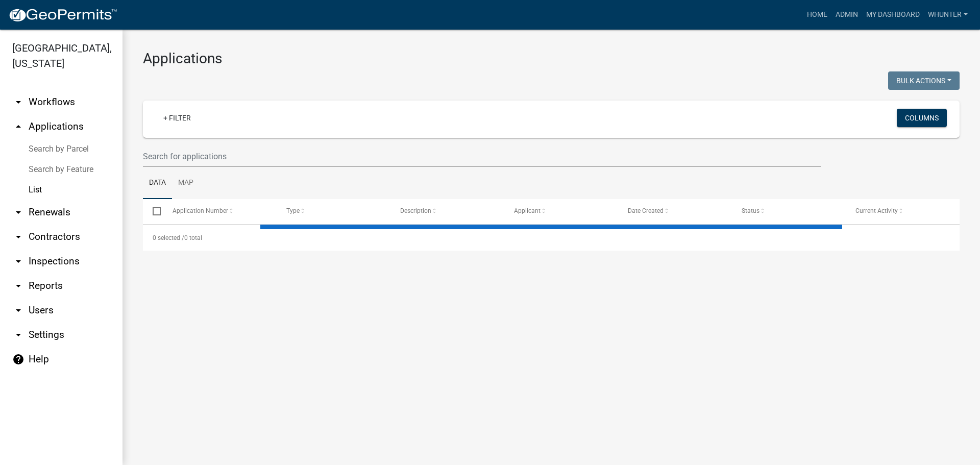
click at [902, 456] on main "Applications Bulk Actions Void Expire Lock Withdraw + Filter Columns Data Map S…" at bounding box center [550, 247] width 857 height 435
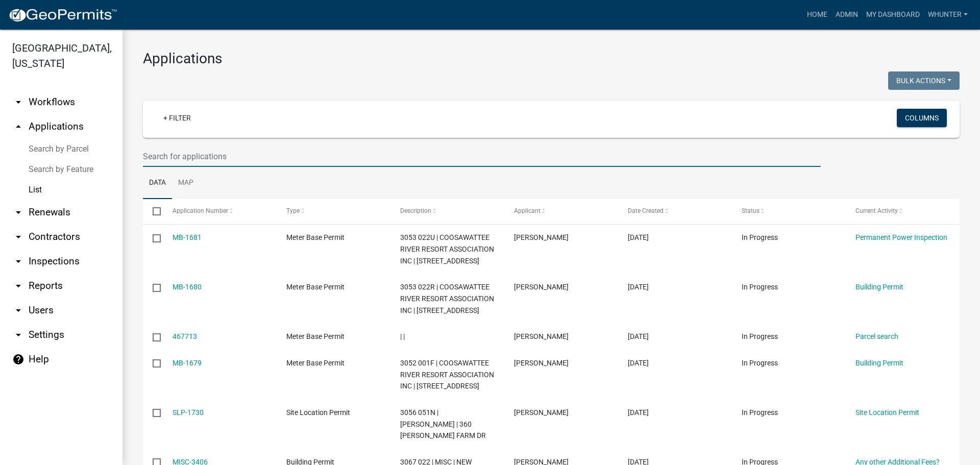
click at [224, 159] on input "text" at bounding box center [482, 156] width 678 height 21
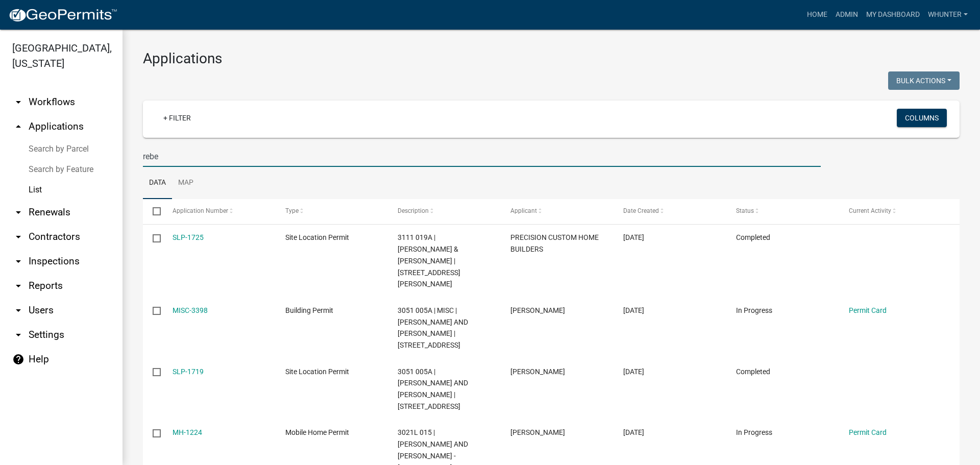
type input "rebe"
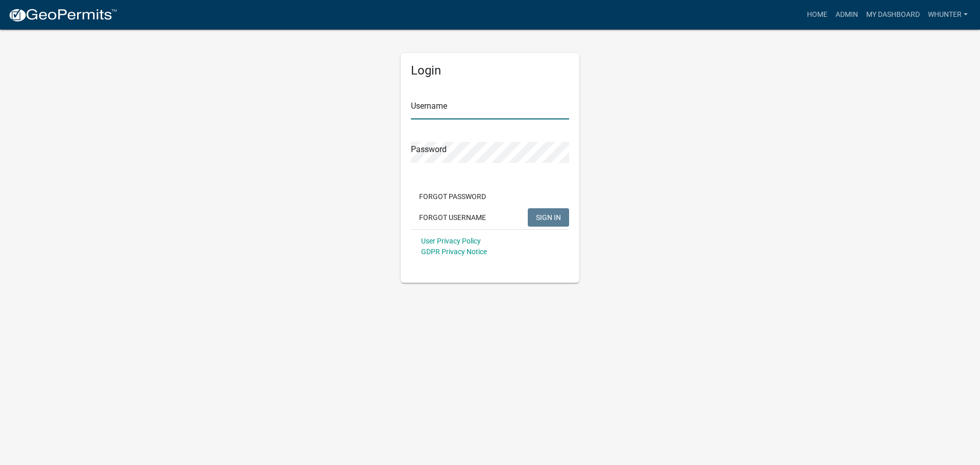
type input "whunter"
